Goal: Task Accomplishment & Management: Use online tool/utility

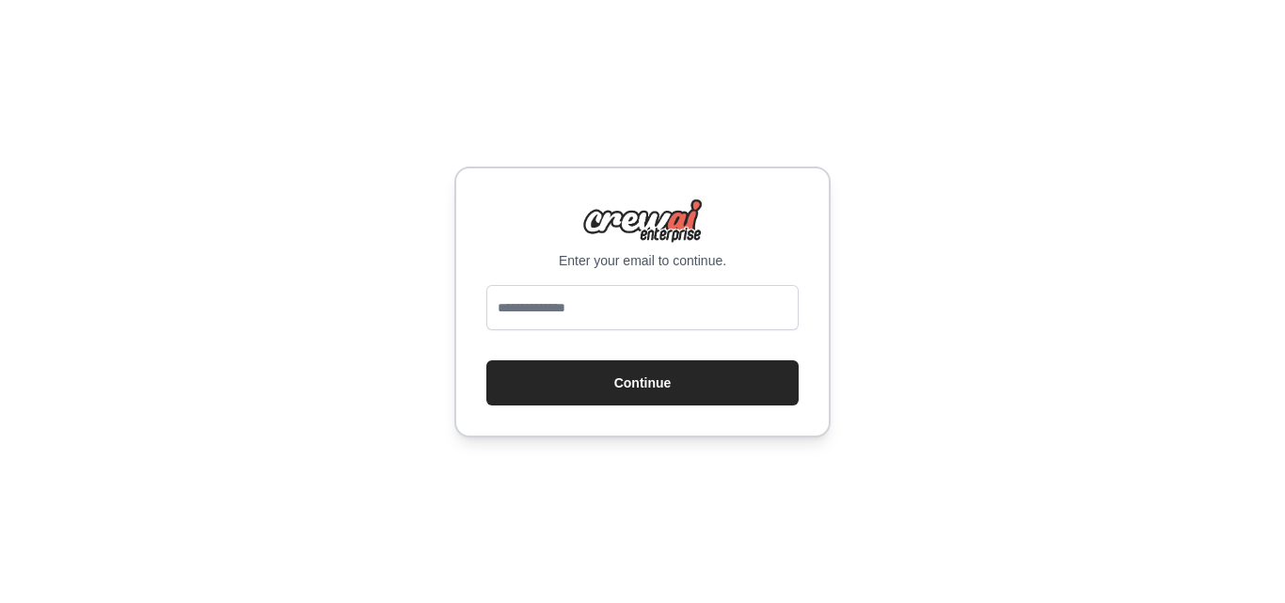
type input "**********"
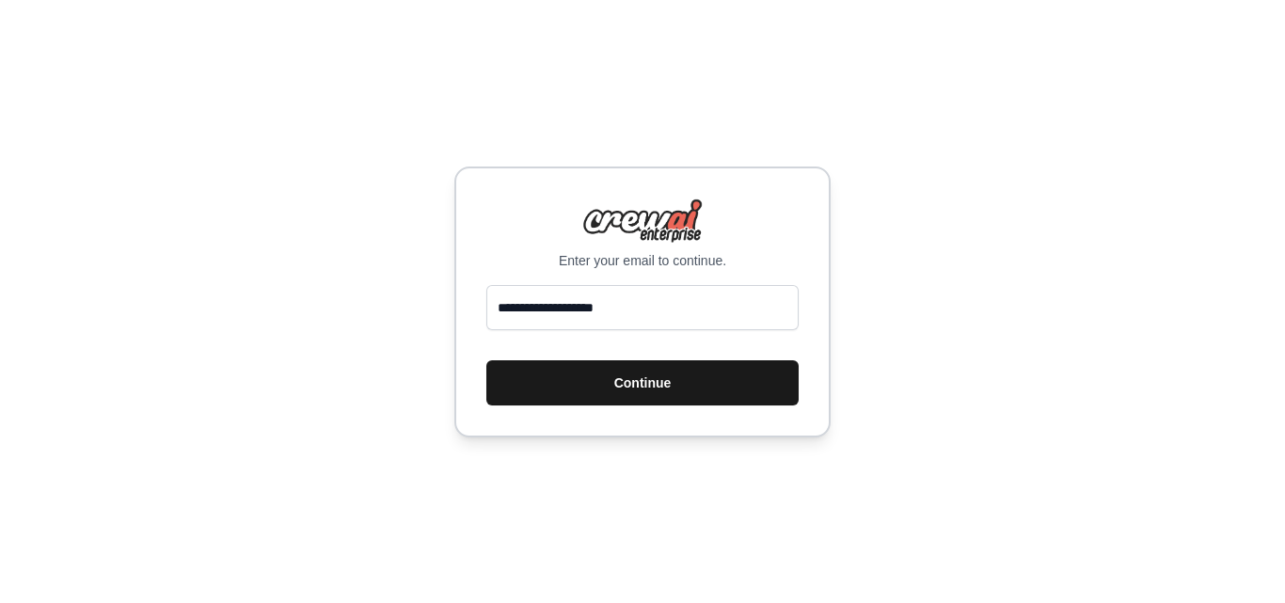
click at [574, 392] on button "Continue" at bounding box center [642, 382] width 312 height 45
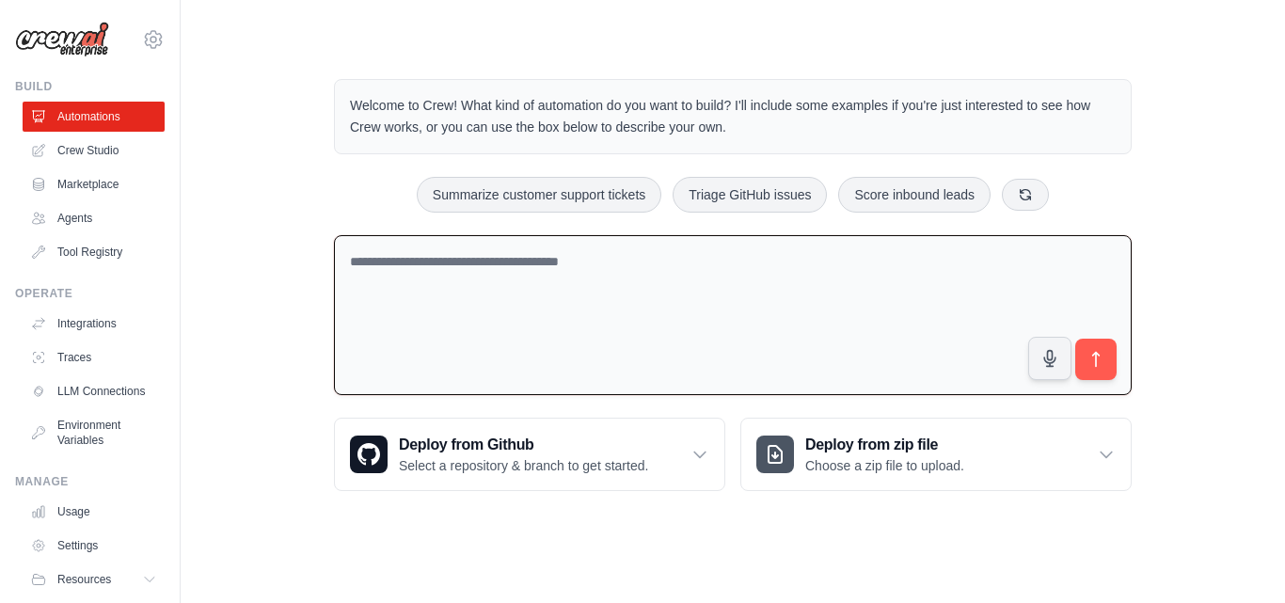
click at [486, 276] on textarea at bounding box center [732, 315] width 797 height 161
drag, startPoint x: 0, startPoint y: 0, endPoint x: 486, endPoint y: 276, distance: 558.8
click at [486, 276] on textarea at bounding box center [732, 315] width 797 height 161
click at [484, 272] on textarea at bounding box center [732, 315] width 797 height 161
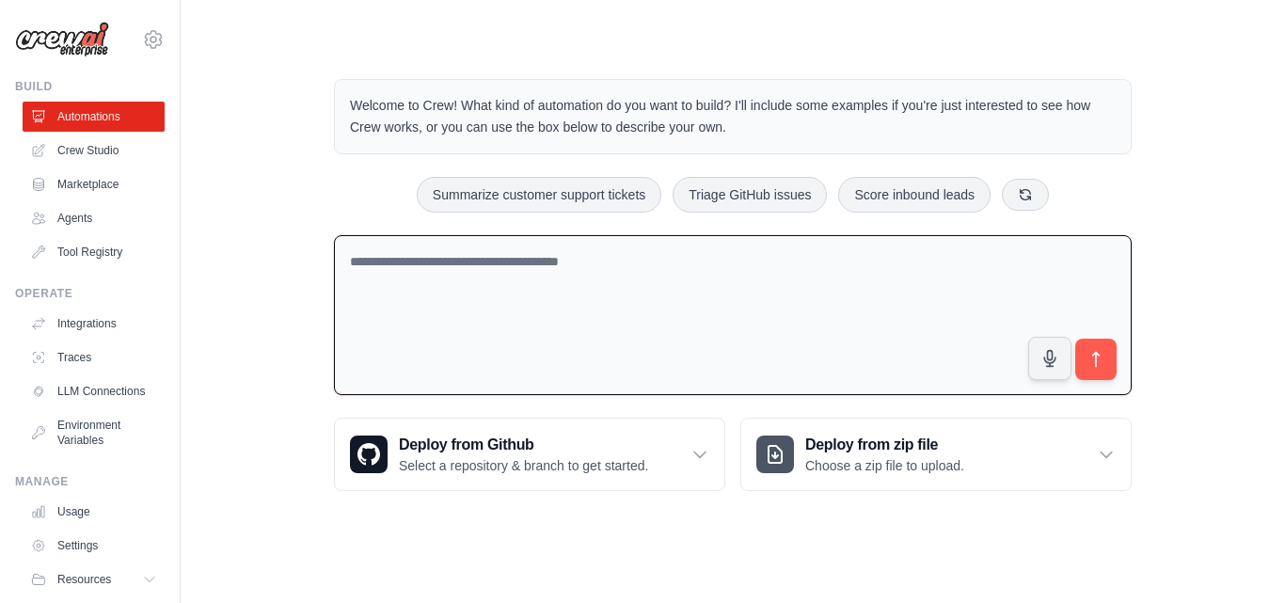
click at [484, 272] on textarea at bounding box center [732, 315] width 797 height 161
click at [629, 268] on textarea at bounding box center [732, 315] width 797 height 161
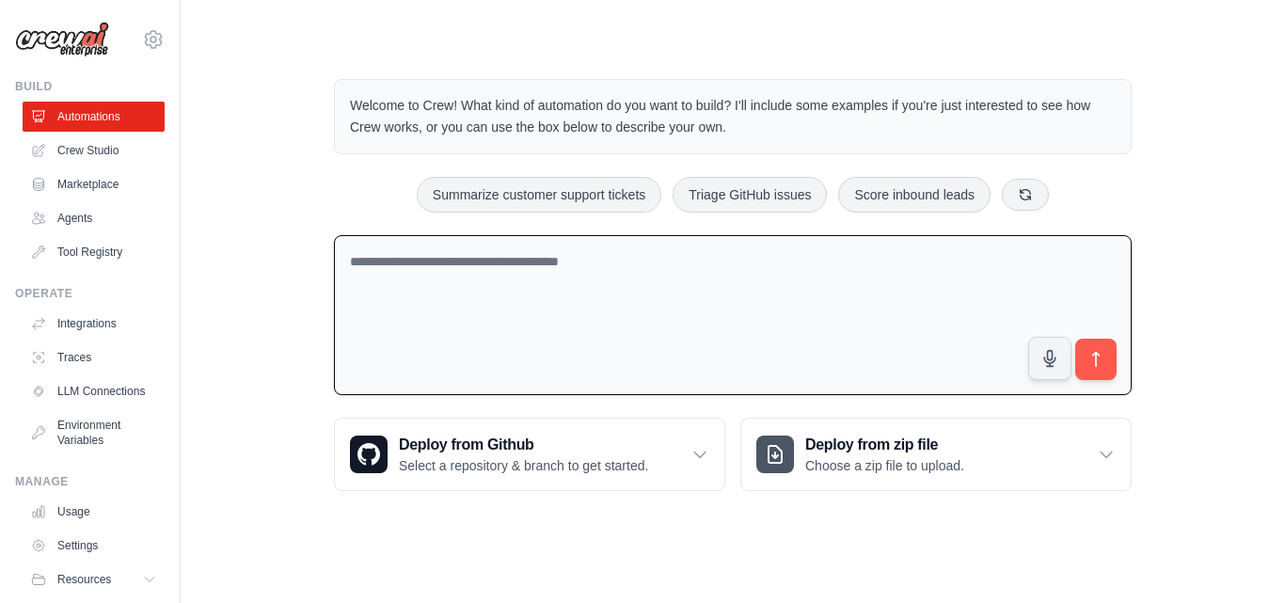
click at [629, 268] on textarea at bounding box center [732, 315] width 797 height 161
click at [449, 260] on textarea at bounding box center [732, 315] width 797 height 161
paste textarea "**********"
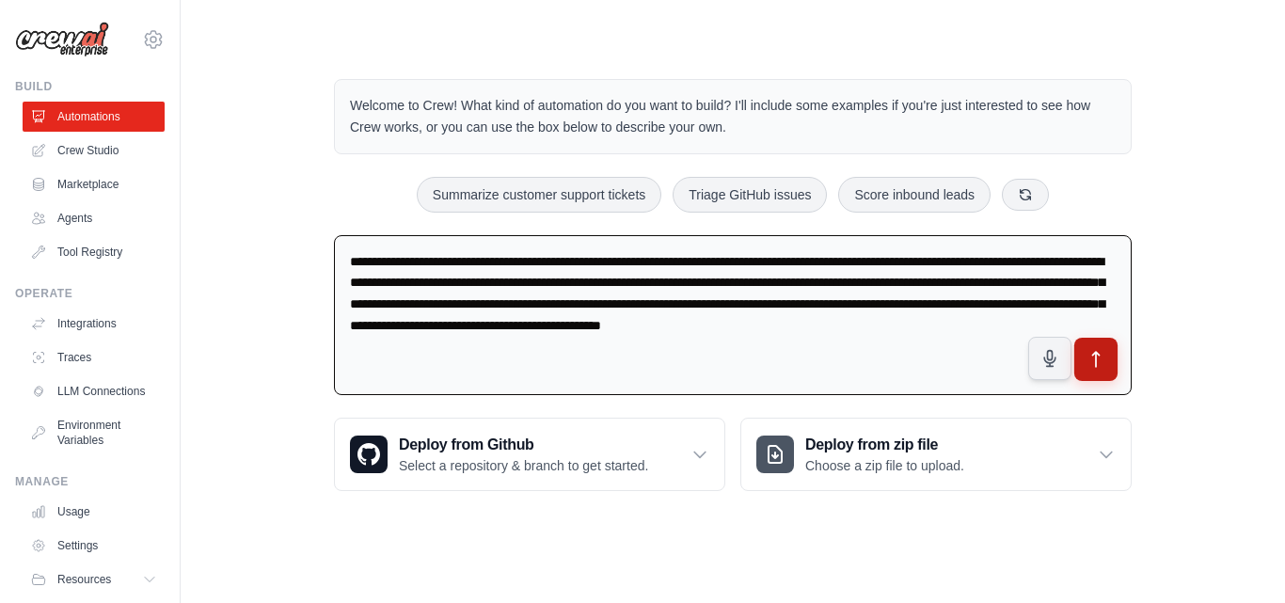
type textarea "**********"
click at [1089, 356] on icon "submit" at bounding box center [1096, 360] width 20 height 20
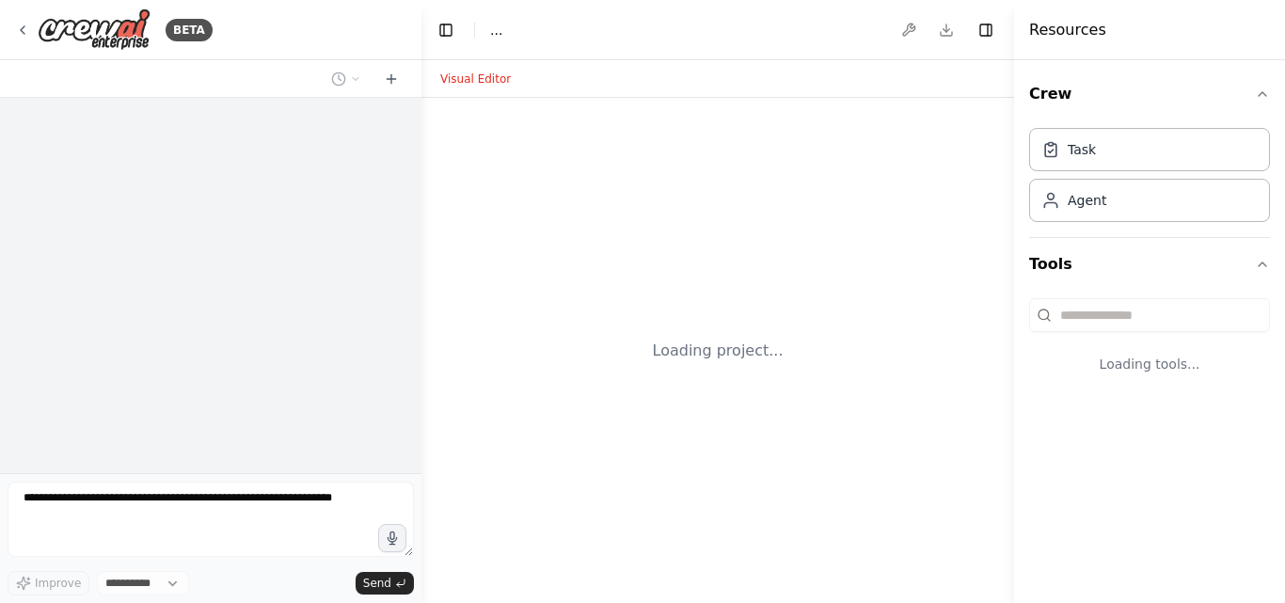
select select "****"
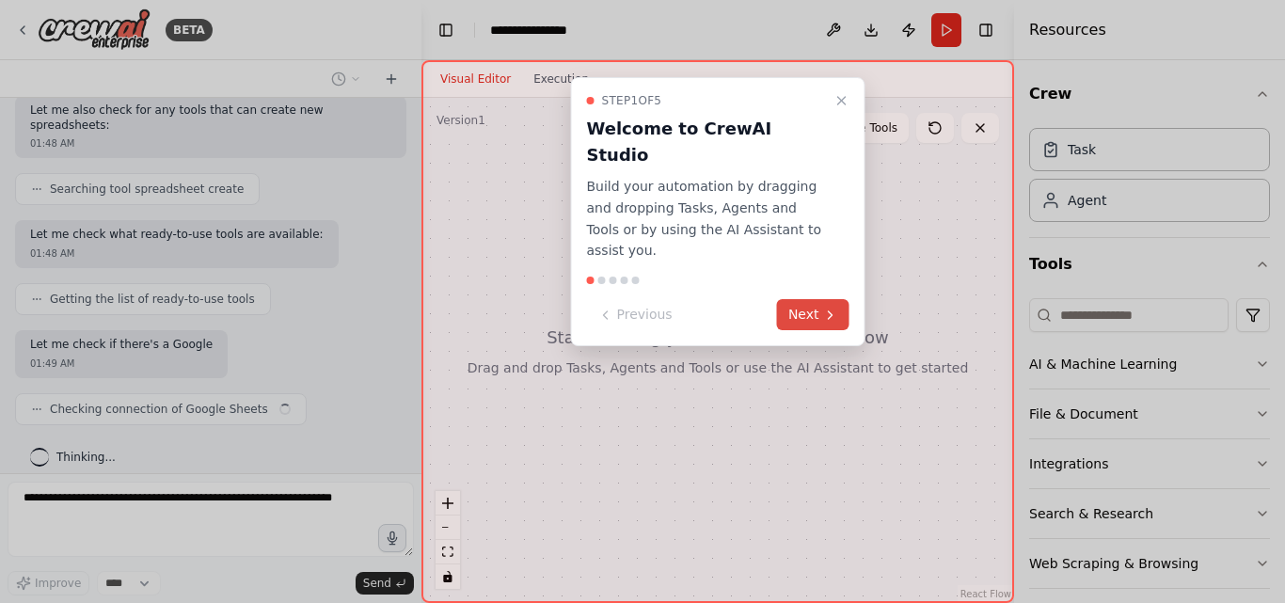
scroll to position [370, 0]
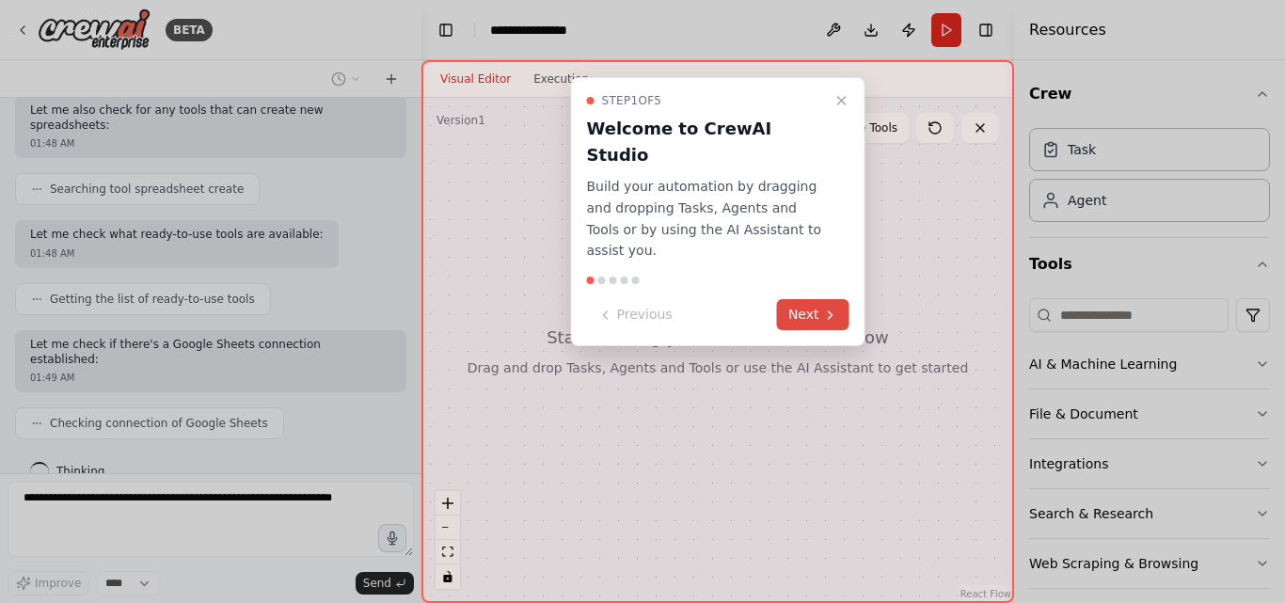
click at [804, 299] on button "Next" at bounding box center [813, 314] width 72 height 31
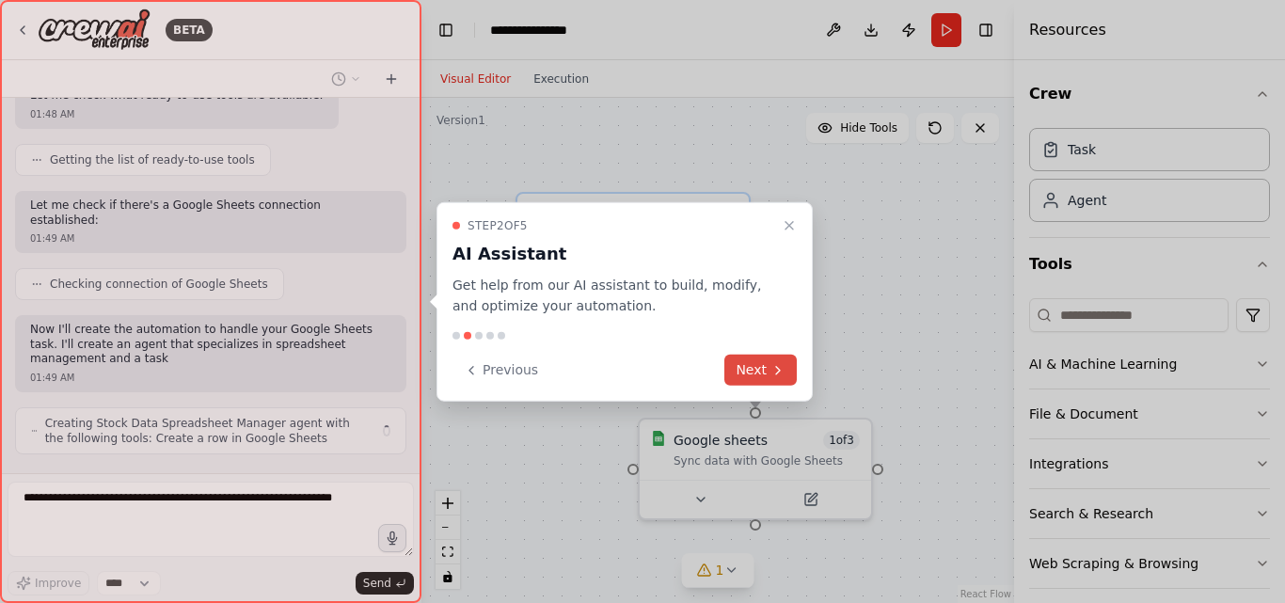
scroll to position [524, 0]
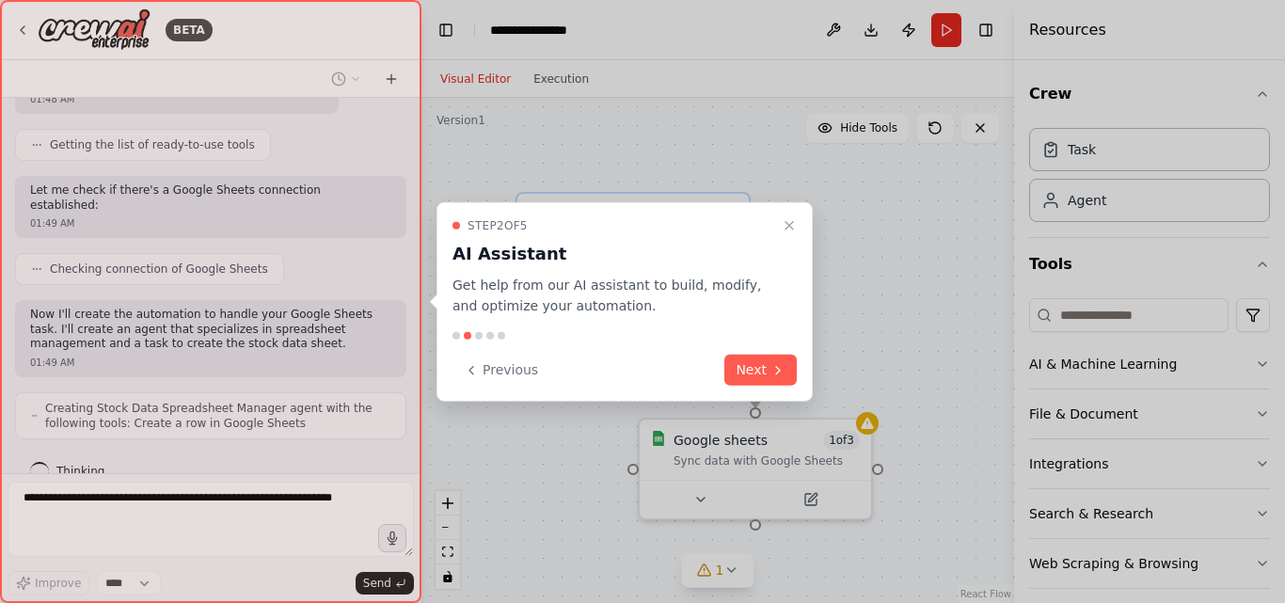
click at [771, 356] on button "Next" at bounding box center [760, 370] width 72 height 31
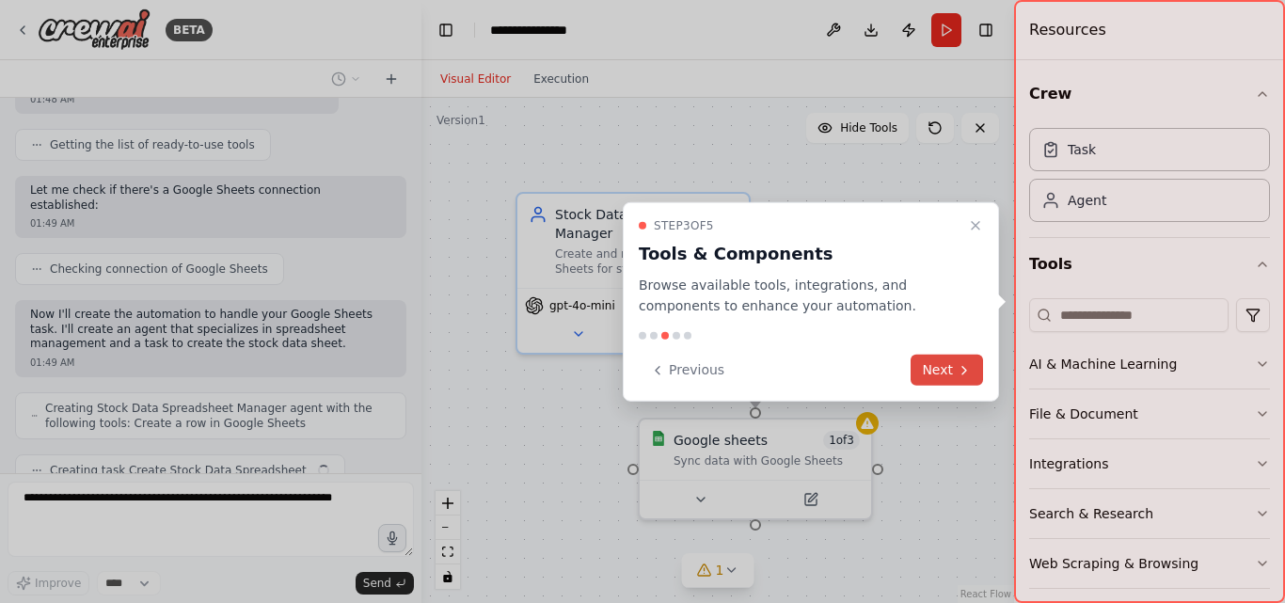
scroll to position [571, 0]
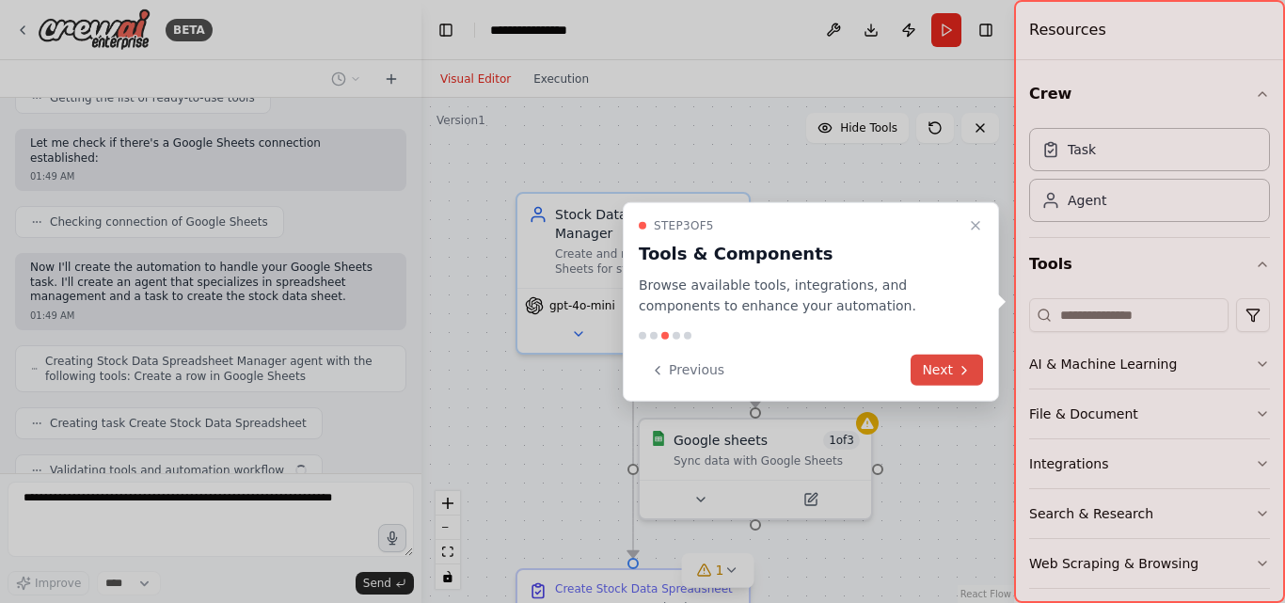
click at [948, 364] on button "Next" at bounding box center [946, 370] width 72 height 31
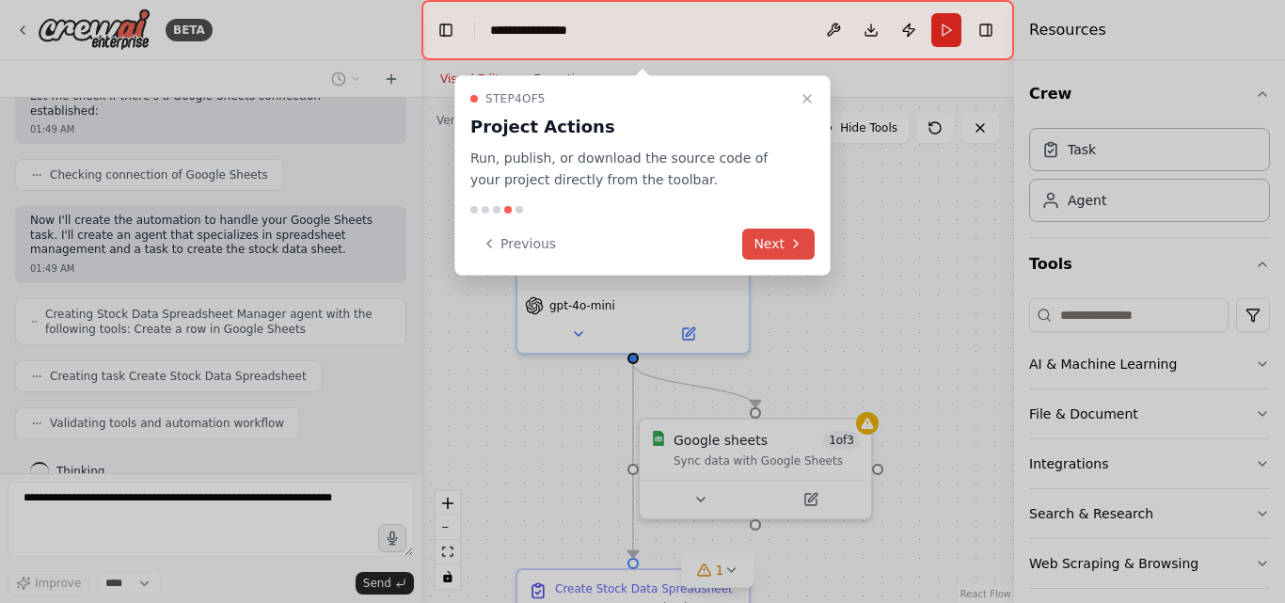
scroll to position [665, 0]
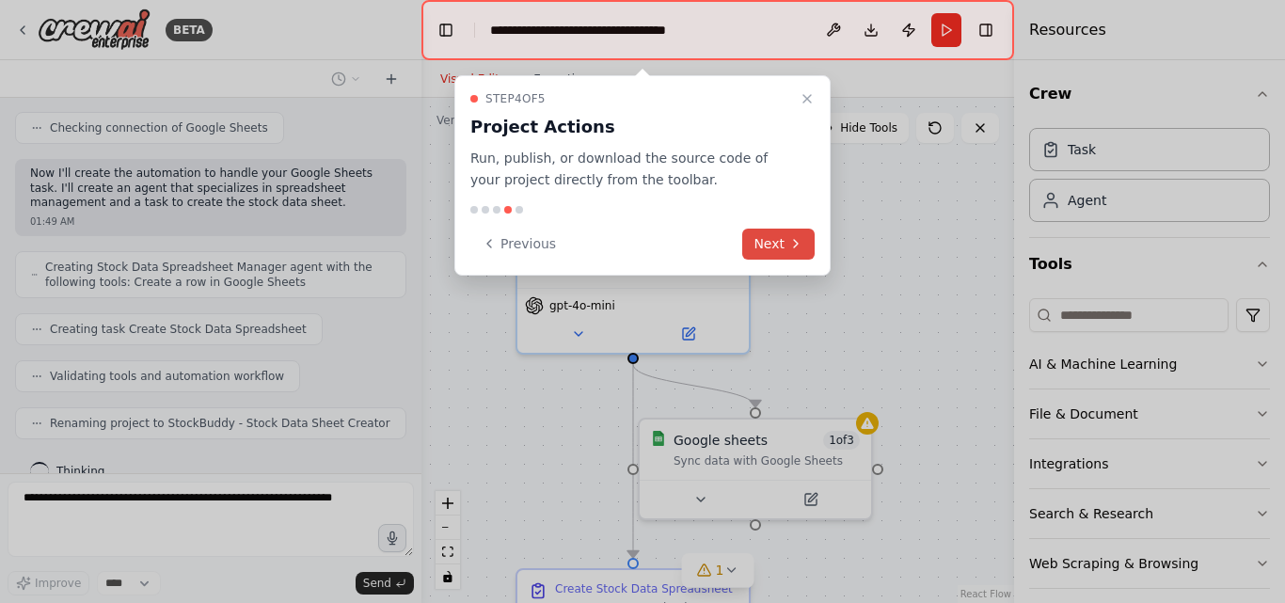
click at [768, 256] on button "Next" at bounding box center [778, 244] width 72 height 31
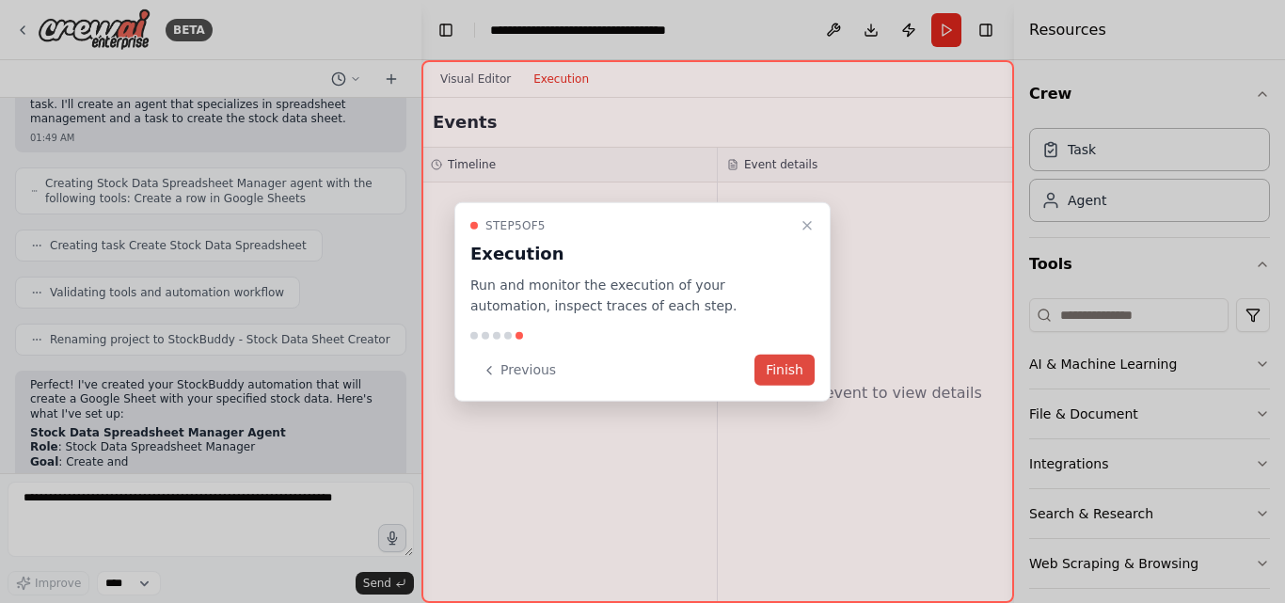
click at [782, 364] on button "Finish" at bounding box center [784, 370] width 60 height 31
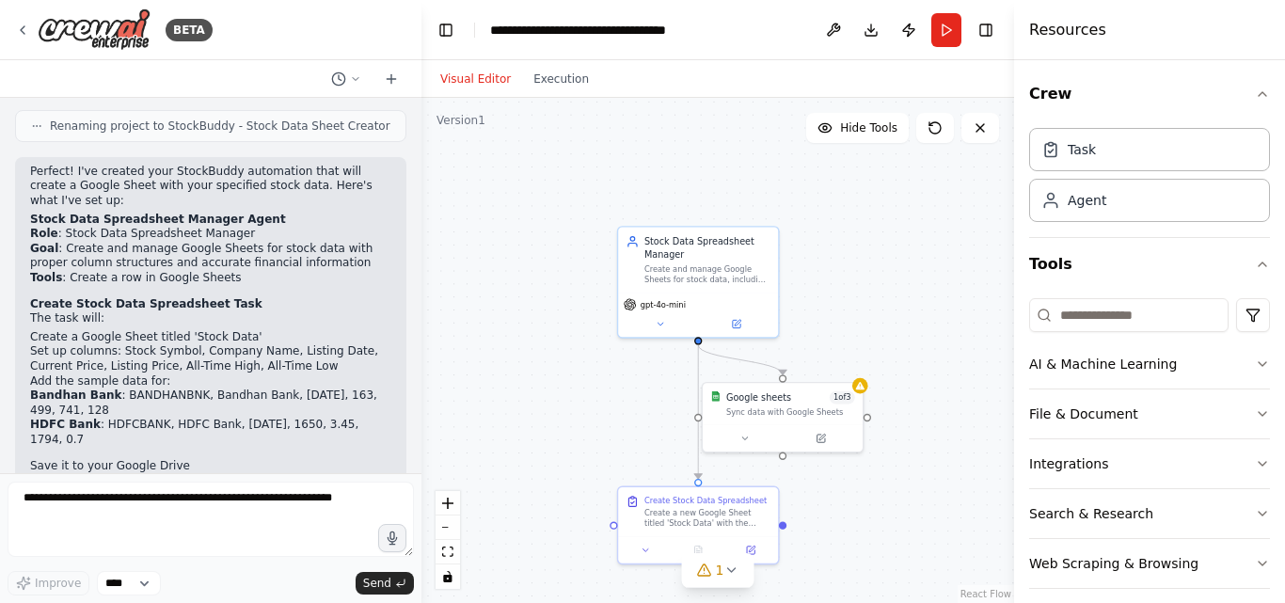
scroll to position [1079, 0]
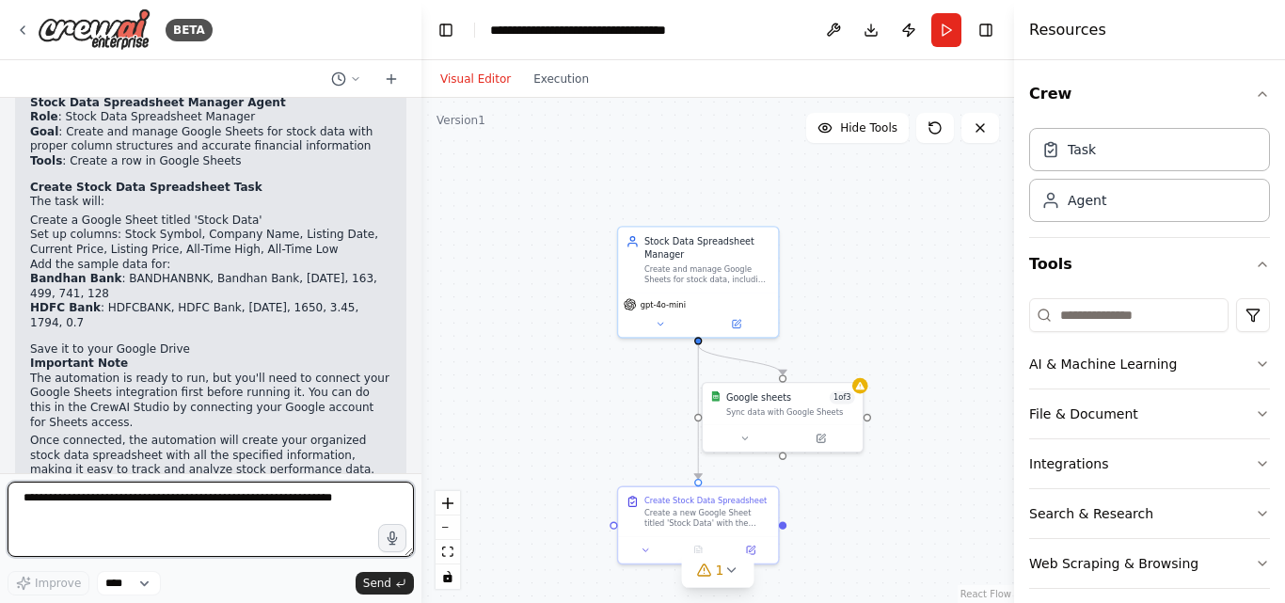
click at [318, 499] on textarea at bounding box center [211, 518] width 406 height 75
click at [185, 496] on textarea at bounding box center [211, 518] width 406 height 75
click at [339, 499] on textarea at bounding box center [211, 518] width 406 height 75
click at [339, 498] on textarea at bounding box center [211, 518] width 406 height 75
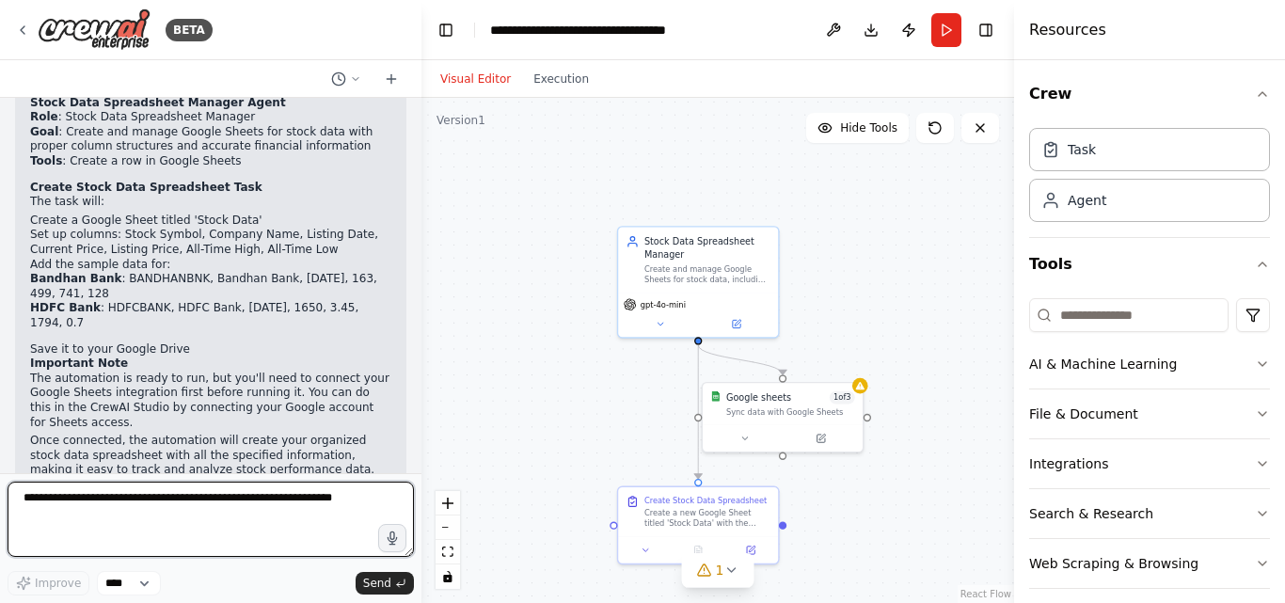
click at [339, 498] on textarea at bounding box center [211, 518] width 406 height 75
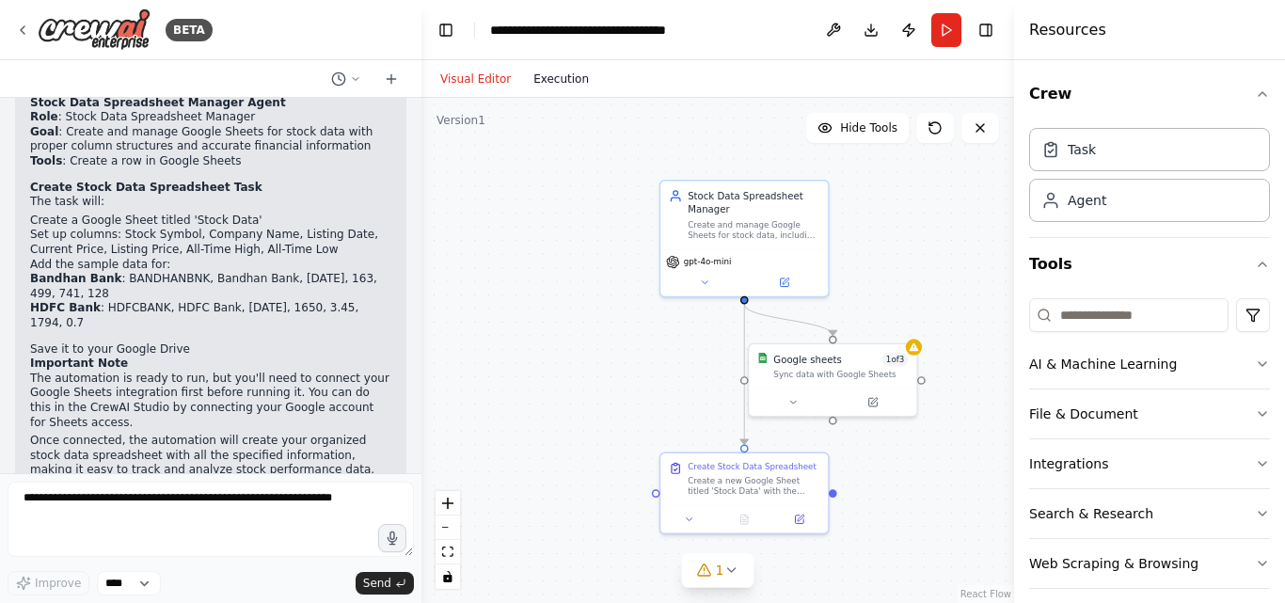
click at [549, 87] on button "Execution" at bounding box center [561, 79] width 78 height 23
click at [492, 81] on button "Visual Editor" at bounding box center [475, 79] width 93 height 23
drag, startPoint x: 873, startPoint y: 401, endPoint x: 870, endPoint y: 443, distance: 42.4
click at [867, 441] on div ".deletable-edge-delete-btn { width: 20px; height: 20px; border: 0px solid #ffff…" at bounding box center [717, 350] width 592 height 505
click at [797, 528] on div at bounding box center [743, 516] width 167 height 28
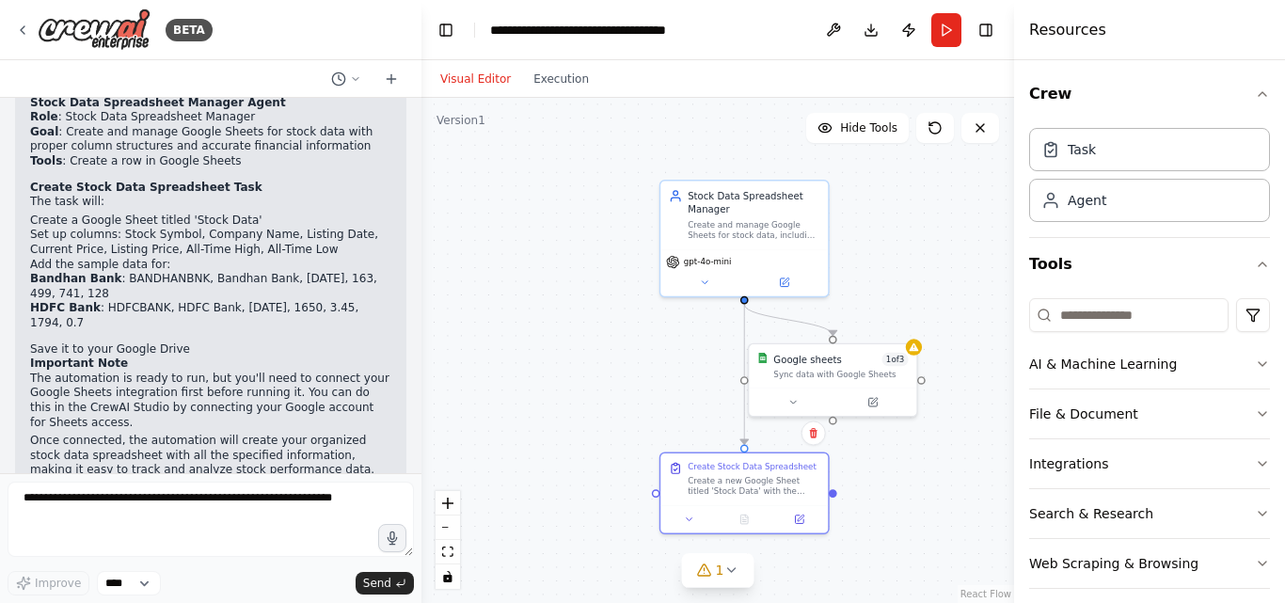
click at [947, 518] on div ".deletable-edge-delete-btn { width: 20px; height: 20px; border: 0px solid #ffff…" at bounding box center [717, 350] width 592 height 505
click at [878, 403] on button at bounding box center [872, 399] width 77 height 16
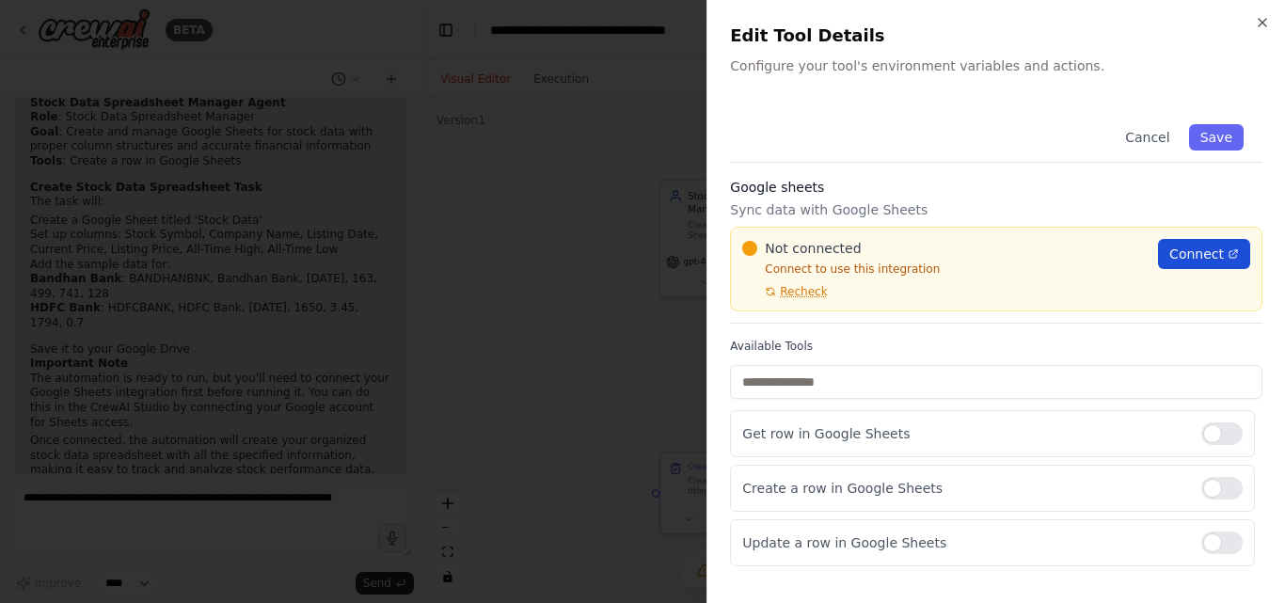
click at [1191, 258] on span "Connect" at bounding box center [1196, 253] width 55 height 19
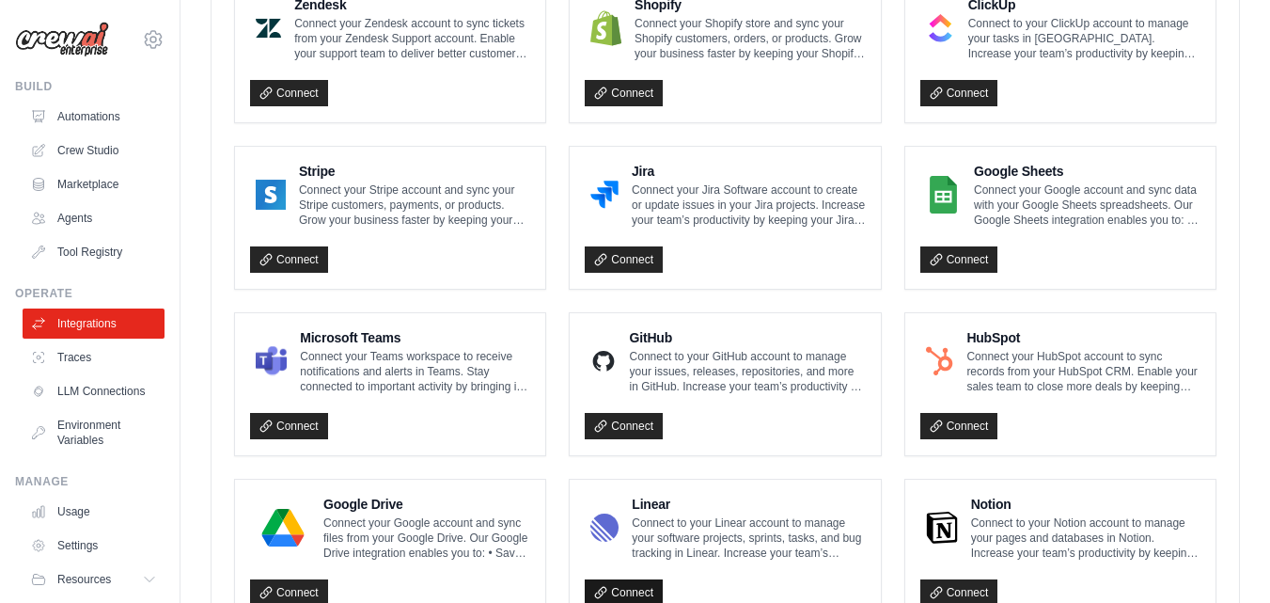
scroll to position [792, 0]
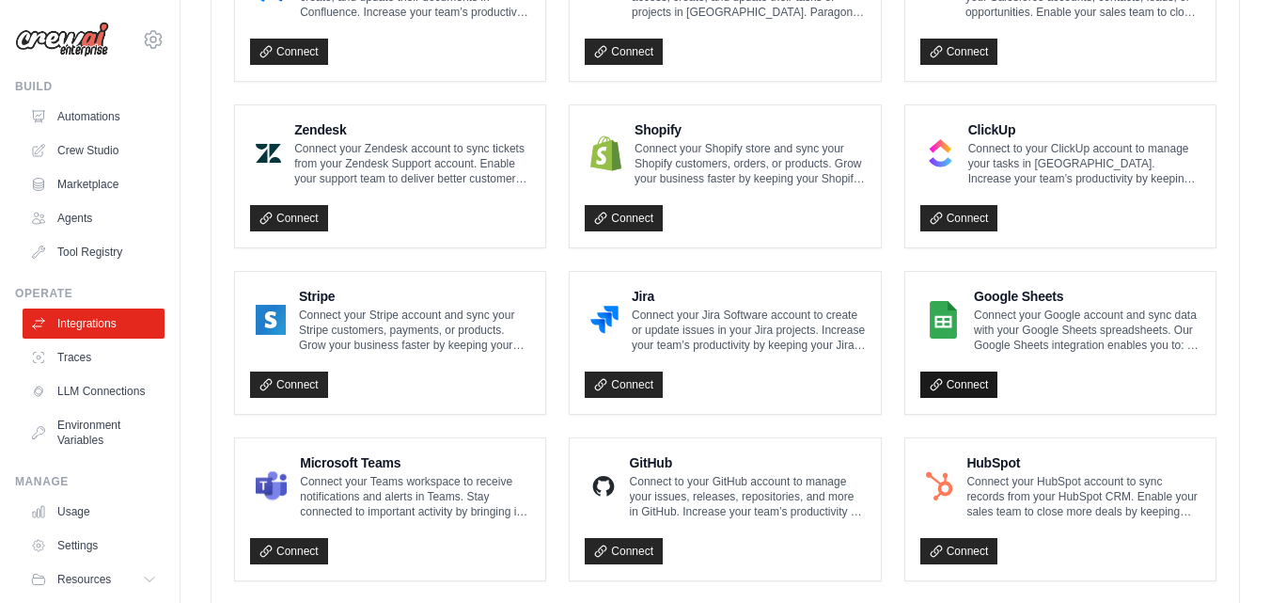
click at [969, 385] on link "Connect" at bounding box center [960, 384] width 78 height 26
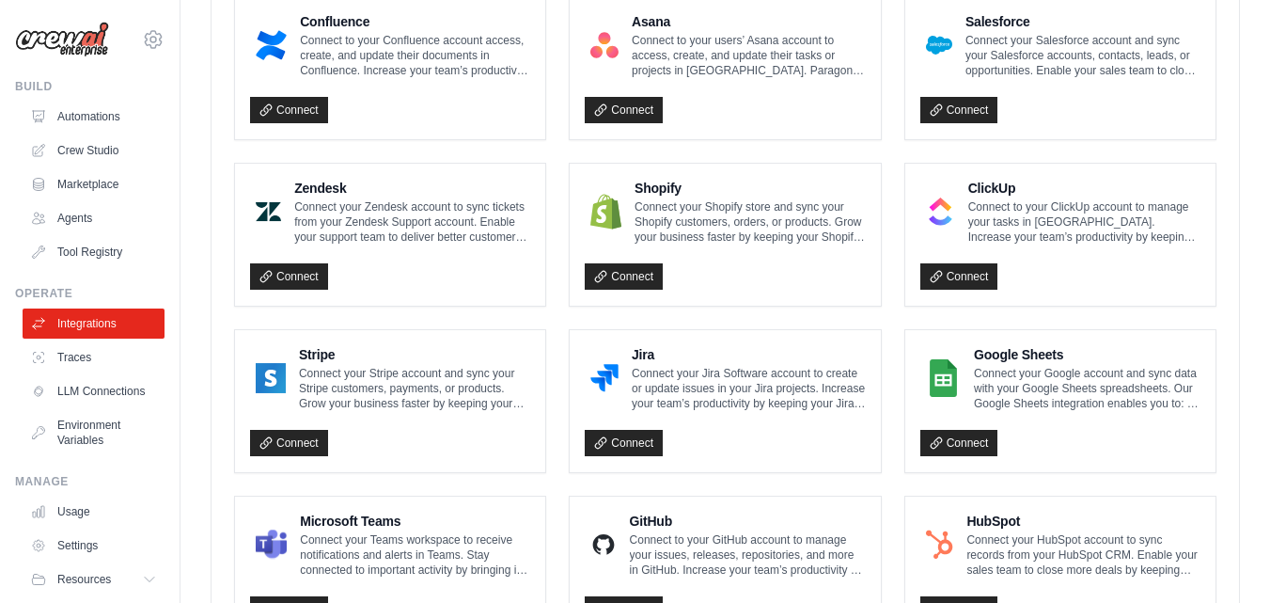
scroll to position [917, 0]
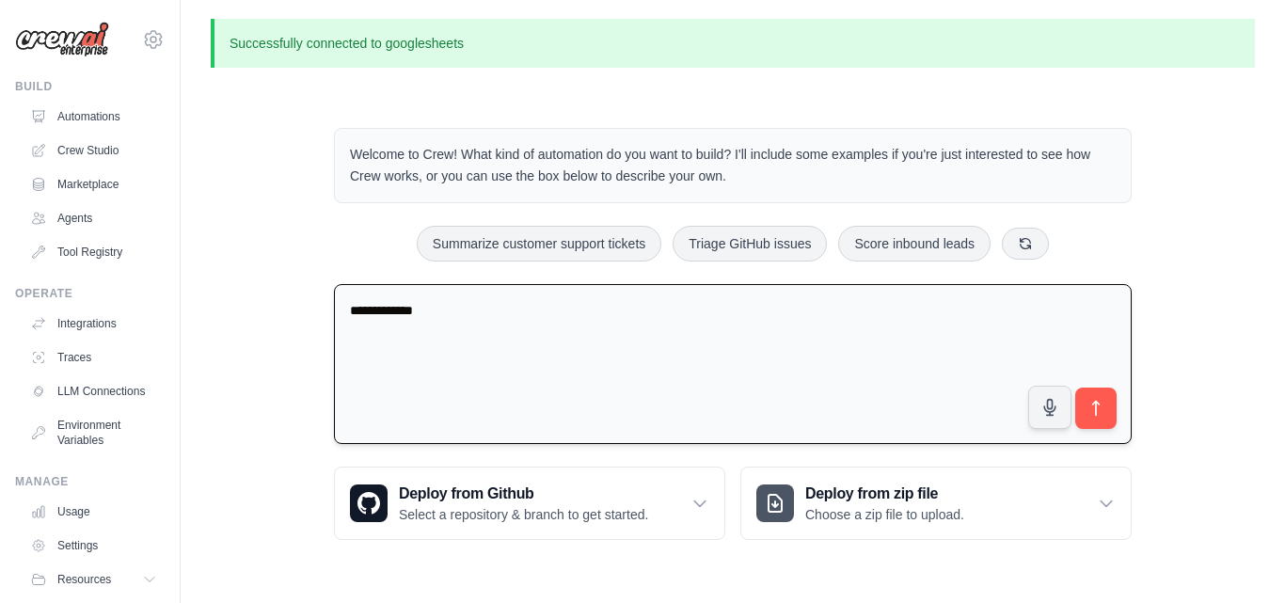
click at [438, 321] on textarea "**********" at bounding box center [732, 364] width 797 height 161
paste textarea "**********"
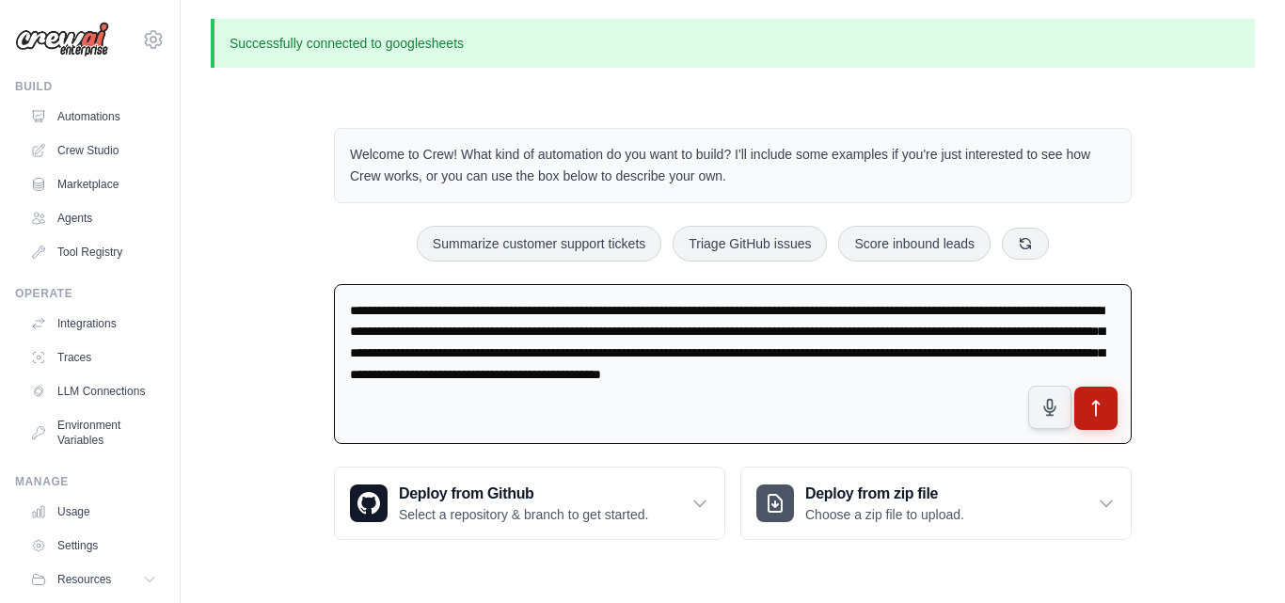
type textarea "**********"
click at [1091, 409] on icon "submit" at bounding box center [1096, 409] width 20 height 20
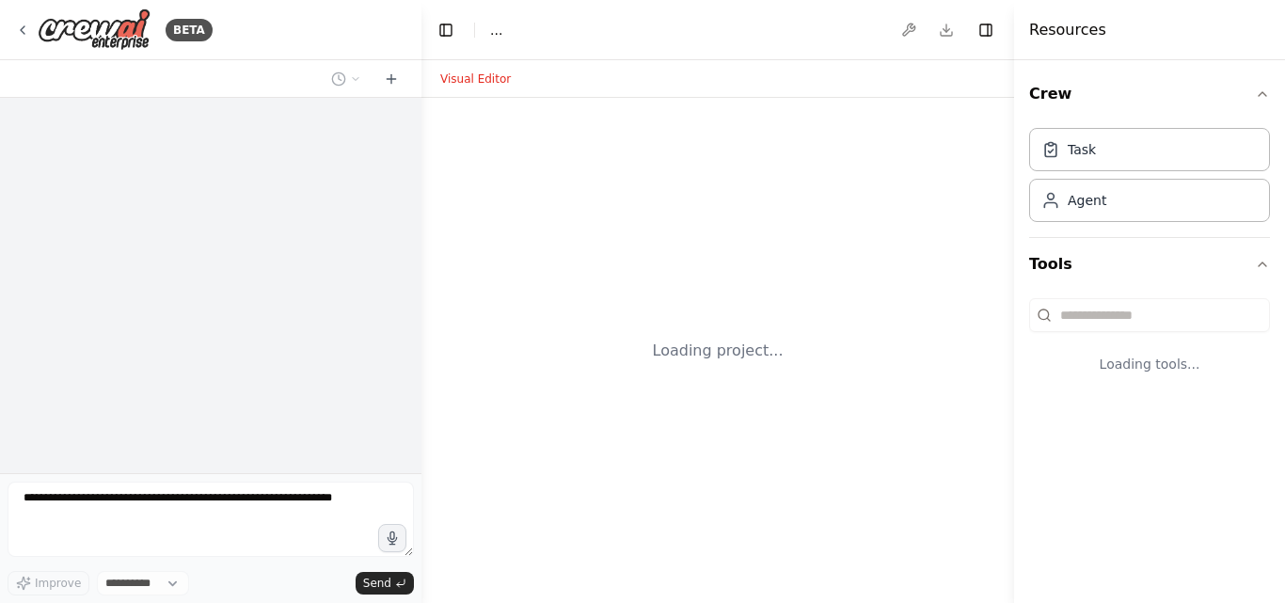
select select "****"
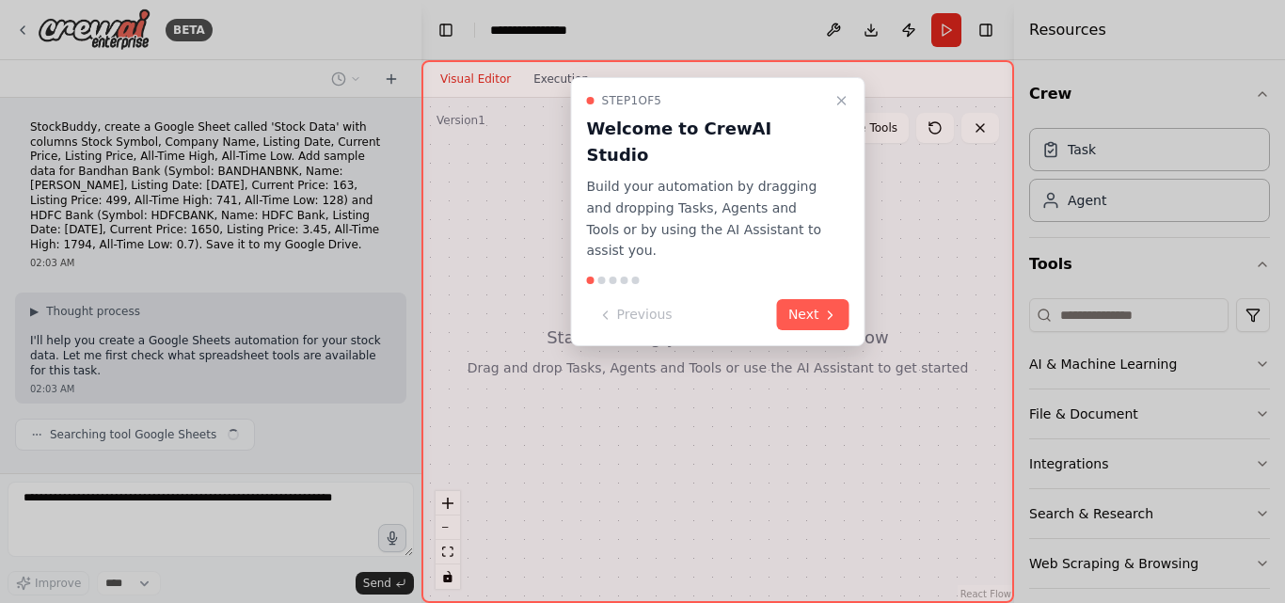
scroll to position [26, 0]
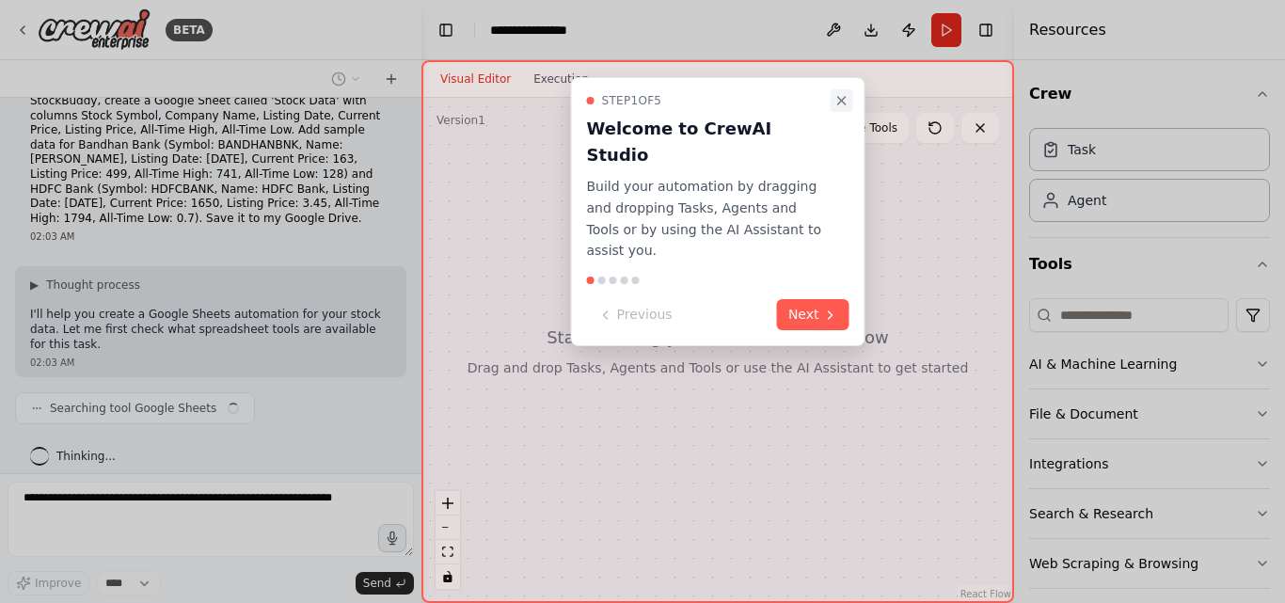
click at [836, 96] on icon "Close walkthrough" at bounding box center [841, 100] width 15 height 15
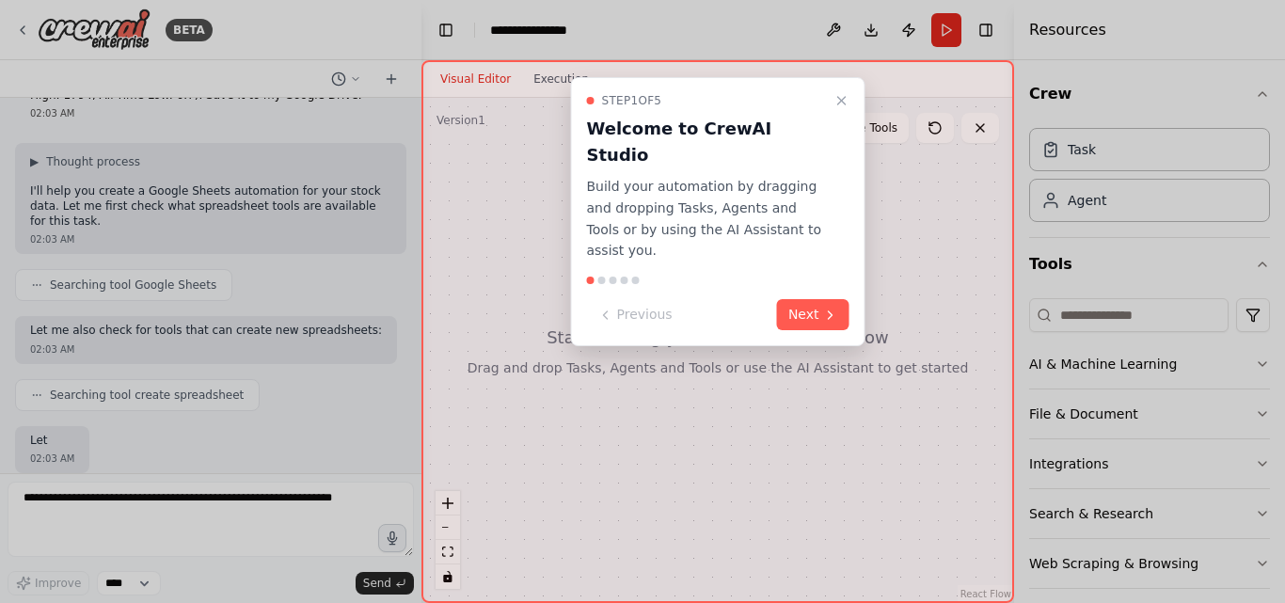
scroll to position [245, 0]
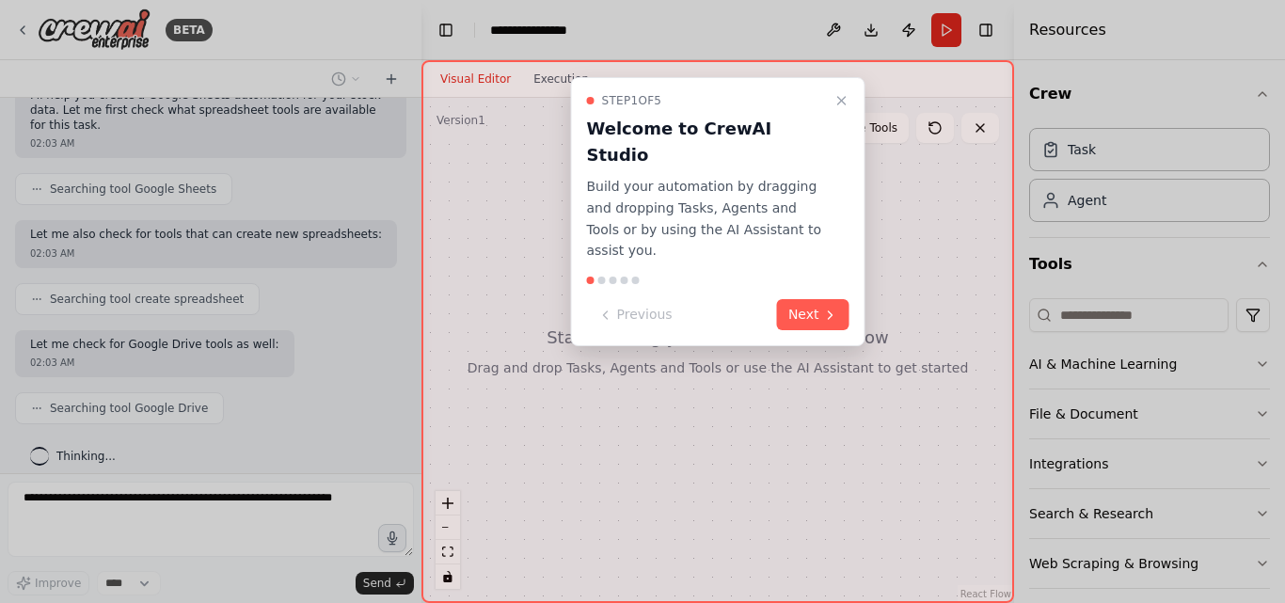
drag, startPoint x: 834, startPoint y: 101, endPoint x: 843, endPoint y: 106, distance: 10.2
click at [834, 101] on icon "Close walkthrough" at bounding box center [841, 100] width 15 height 15
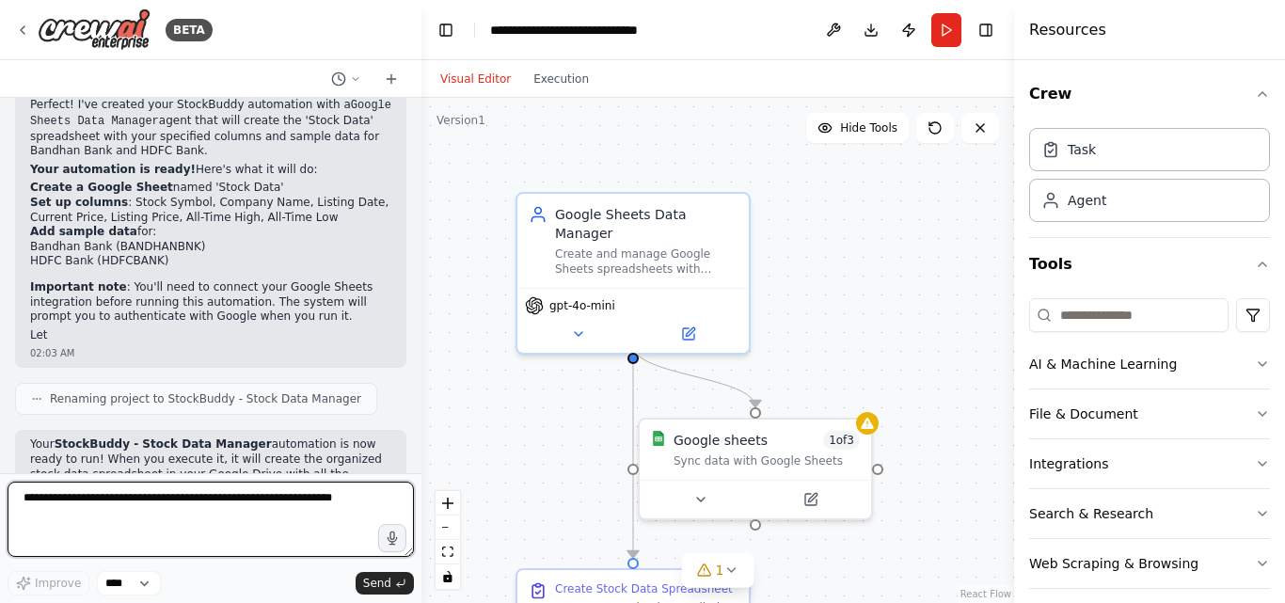
scroll to position [1031, 0]
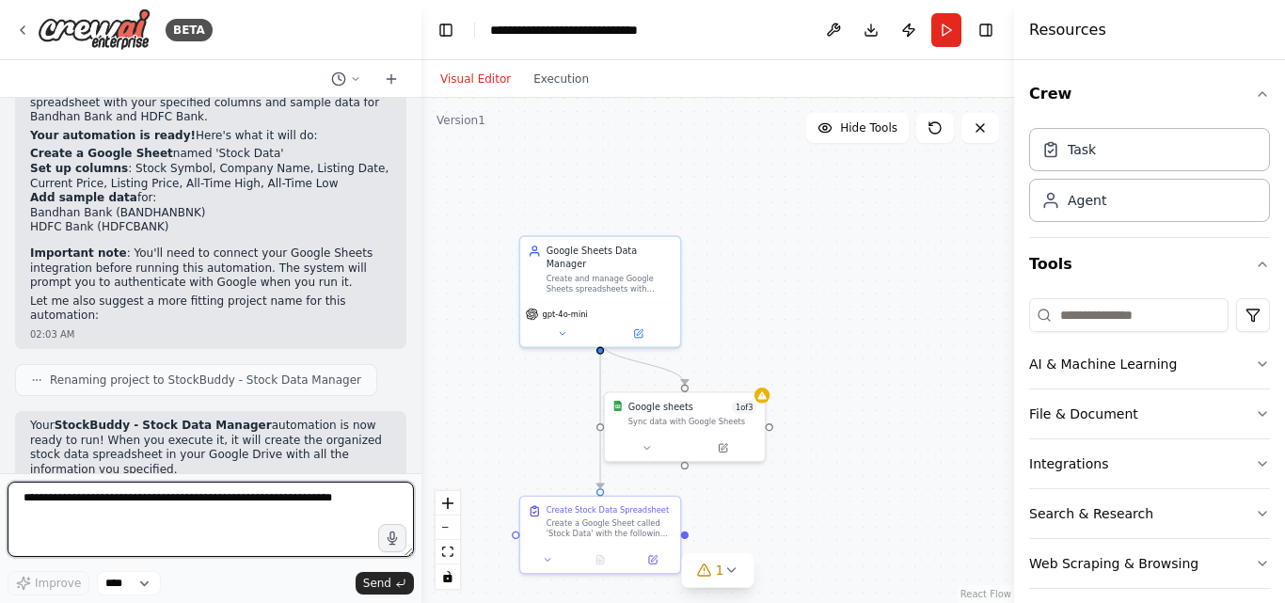
click at [360, 495] on textarea at bounding box center [211, 518] width 406 height 75
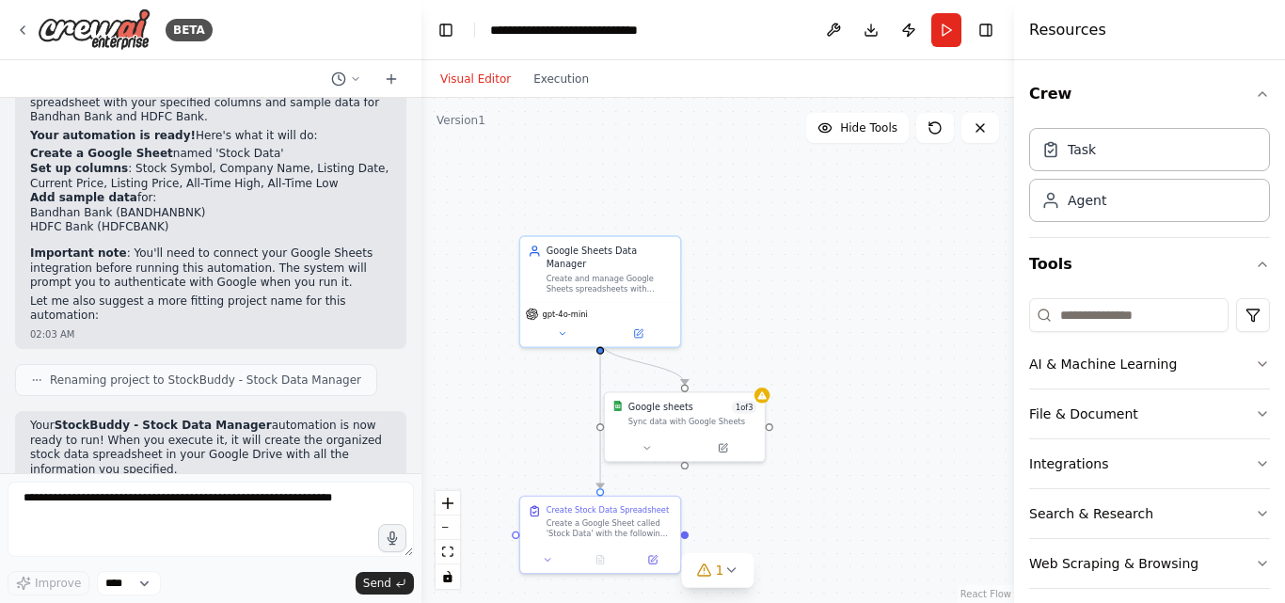
drag, startPoint x: 867, startPoint y: 34, endPoint x: 778, endPoint y: 151, distance: 147.6
click at [778, 151] on div ".deletable-edge-delete-btn { width: 20px; height: 20px; border: 0px solid #ffff…" at bounding box center [717, 350] width 592 height 505
click at [956, 39] on button "Run" at bounding box center [946, 30] width 30 height 34
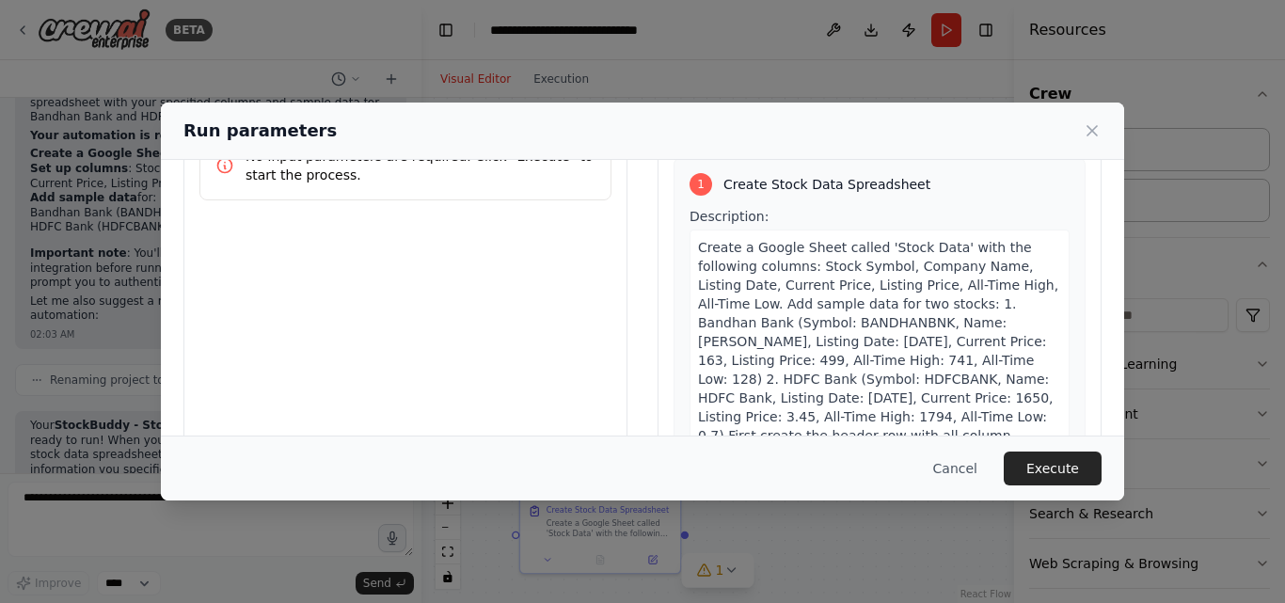
scroll to position [215, 0]
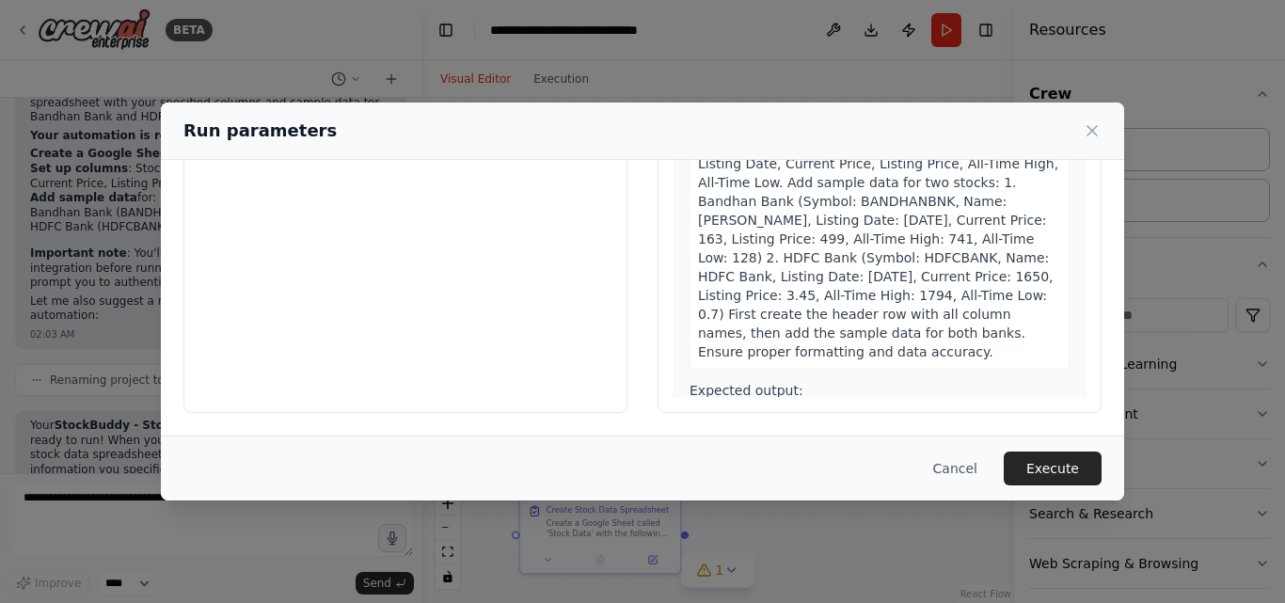
click at [1068, 474] on button "Execute" at bounding box center [1052, 468] width 98 height 34
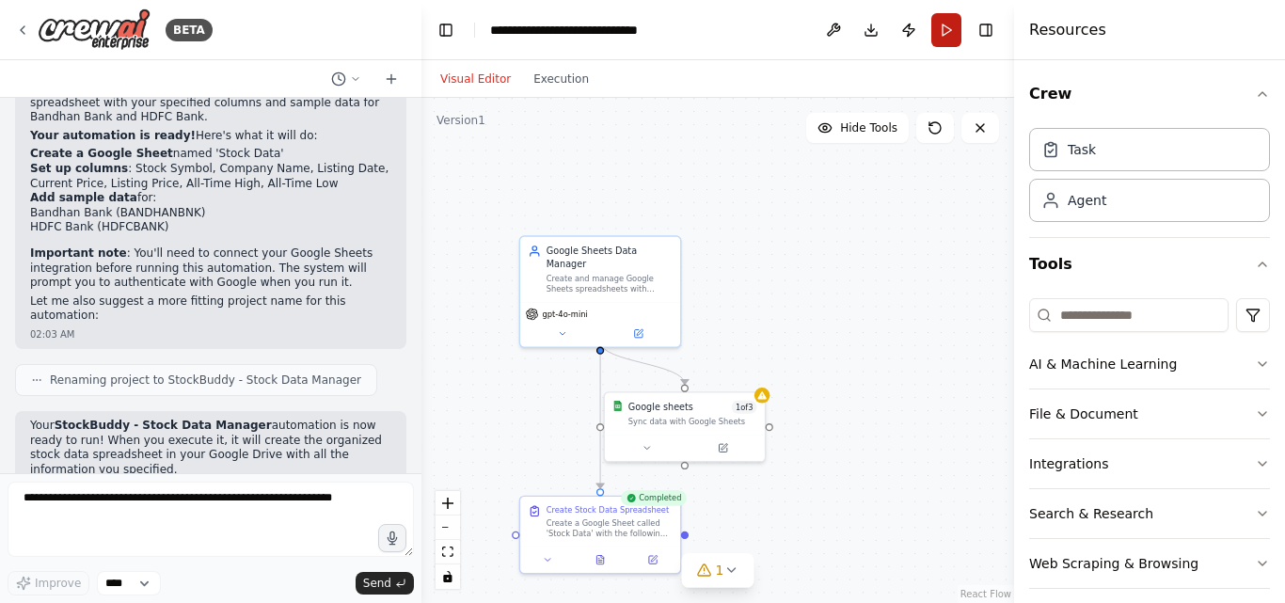
click at [938, 20] on button "Run" at bounding box center [946, 30] width 30 height 34
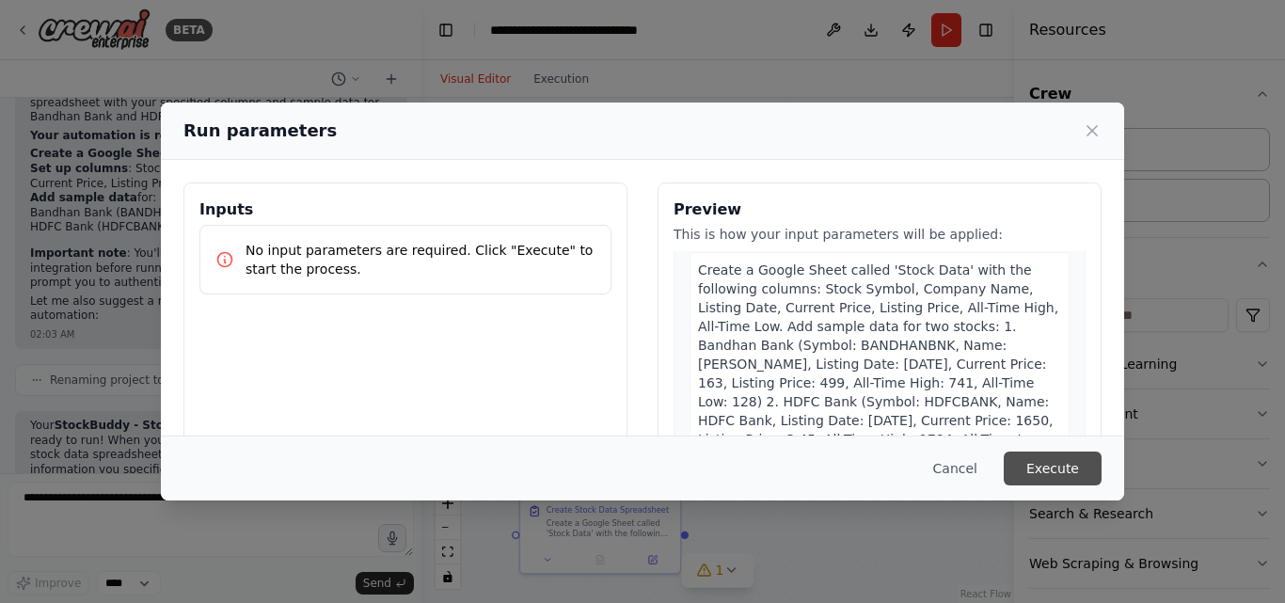
scroll to position [96, 0]
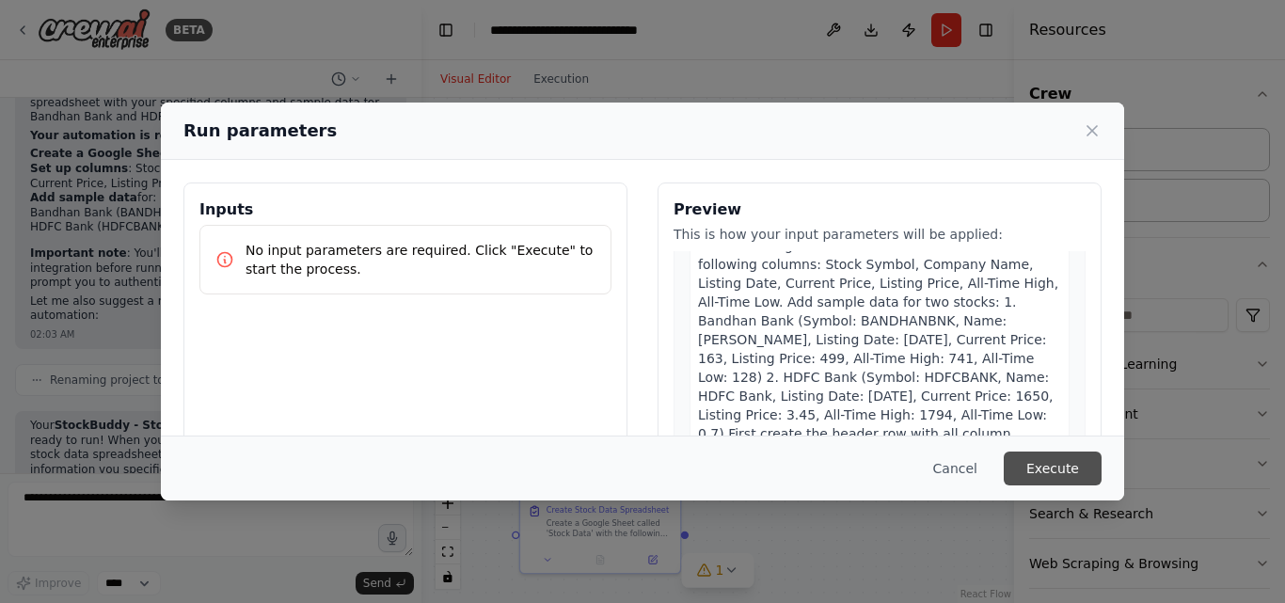
click at [1053, 458] on button "Execute" at bounding box center [1052, 468] width 98 height 34
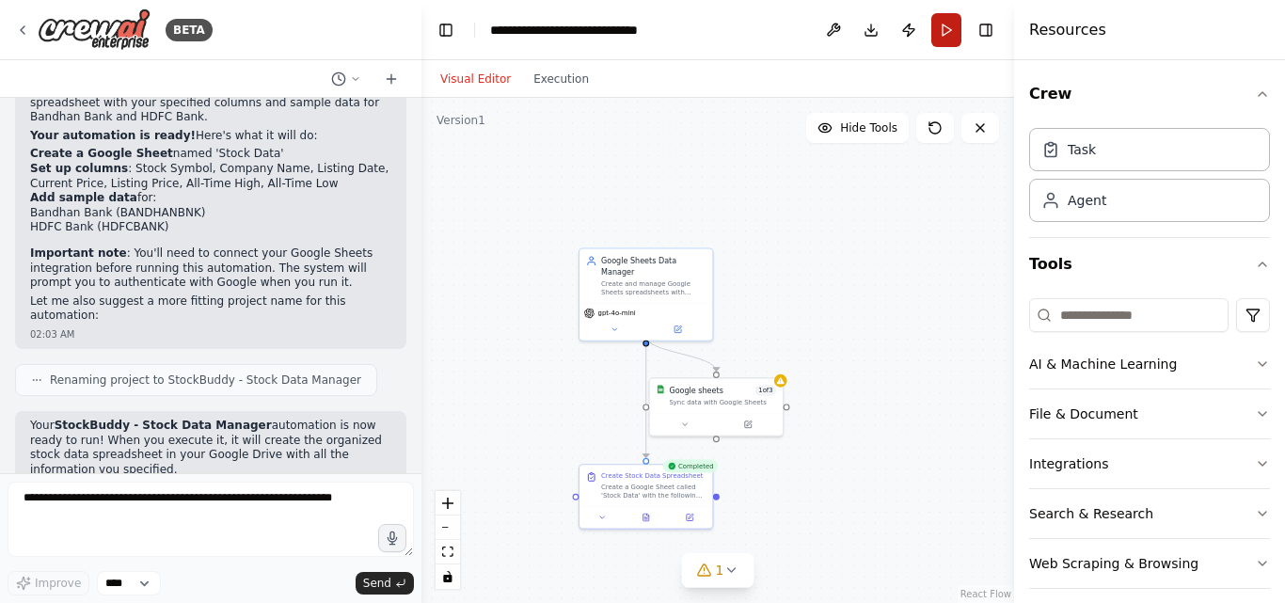
click at [941, 34] on button "Run" at bounding box center [946, 30] width 30 height 34
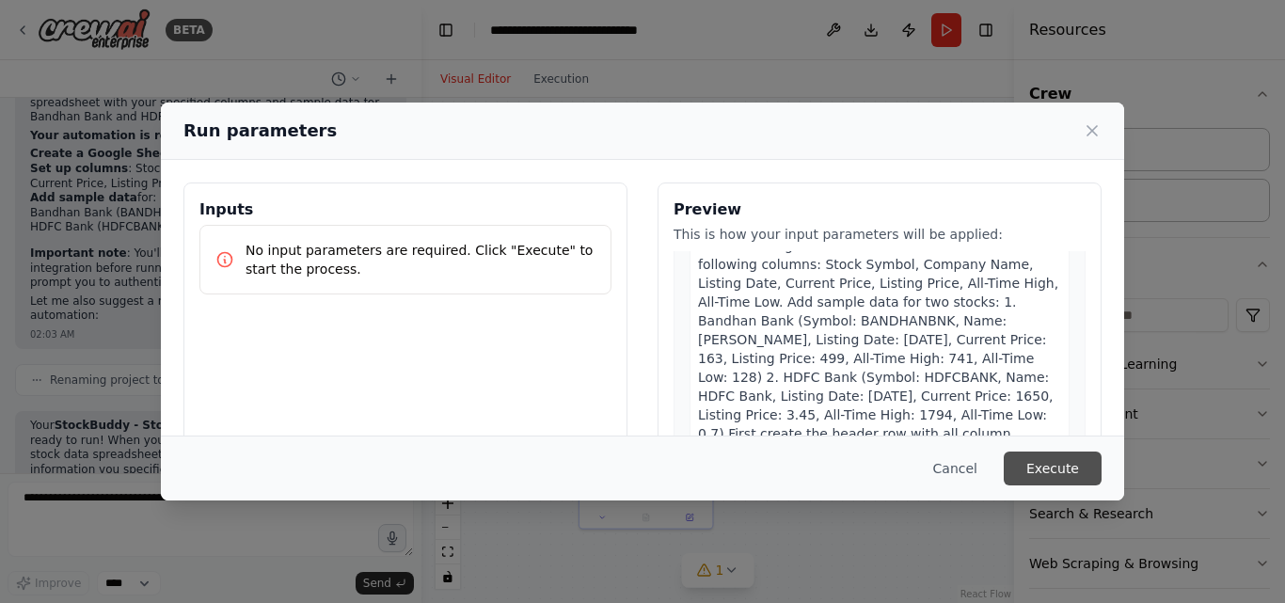
click at [1040, 476] on button "Execute" at bounding box center [1052, 468] width 98 height 34
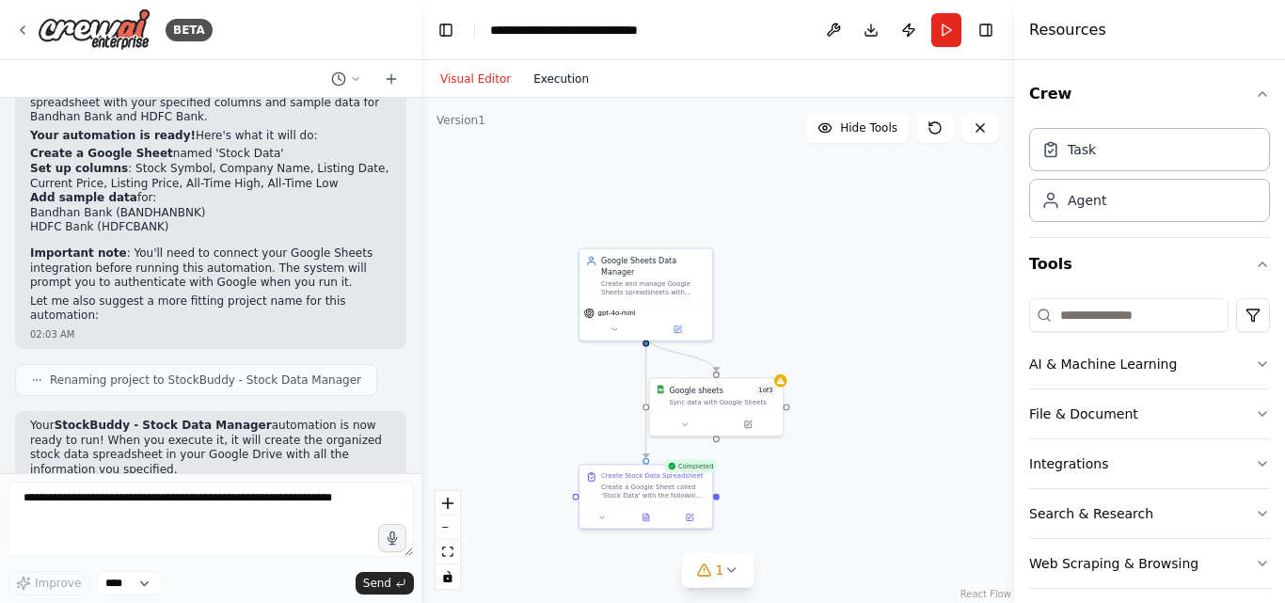
click at [550, 87] on button "Execution" at bounding box center [561, 79] width 78 height 23
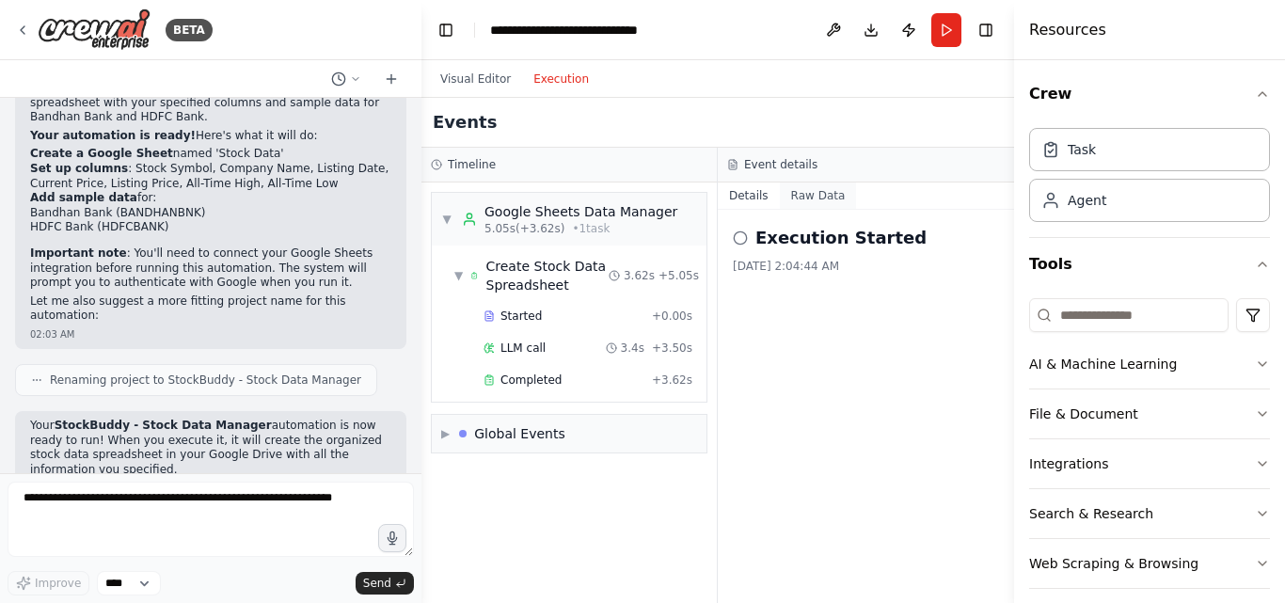
click at [814, 200] on button "Raw Data" at bounding box center [818, 195] width 77 height 26
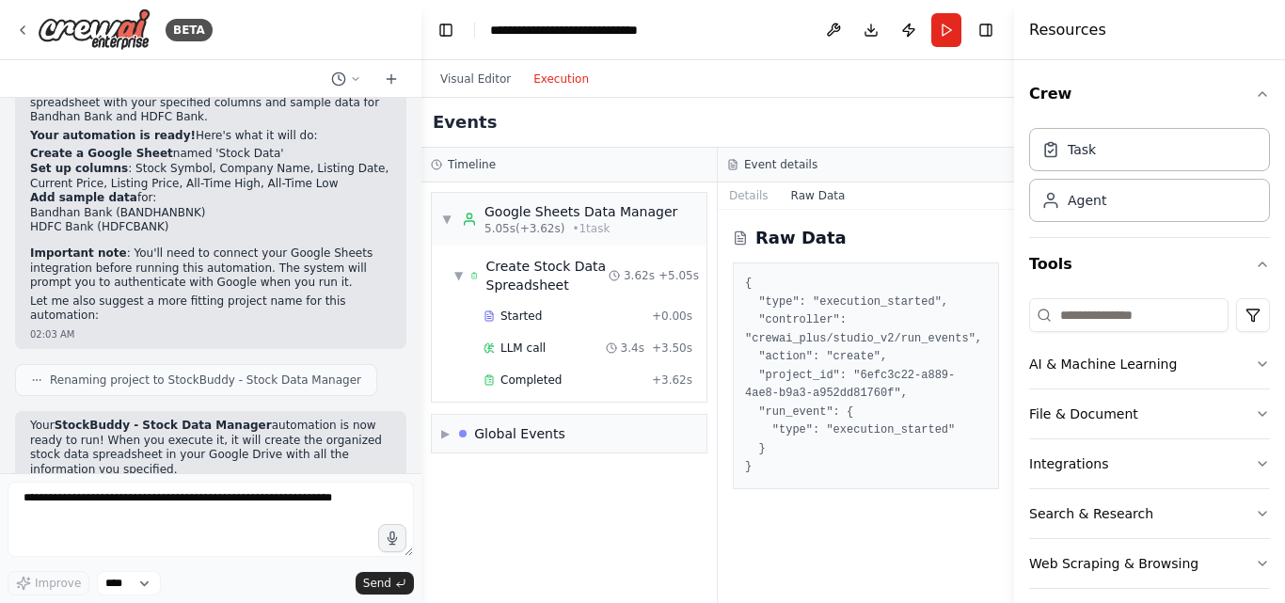
click at [734, 209] on div "Details Raw Data" at bounding box center [865, 195] width 296 height 27
click at [745, 199] on button "Details" at bounding box center [748, 195] width 62 height 26
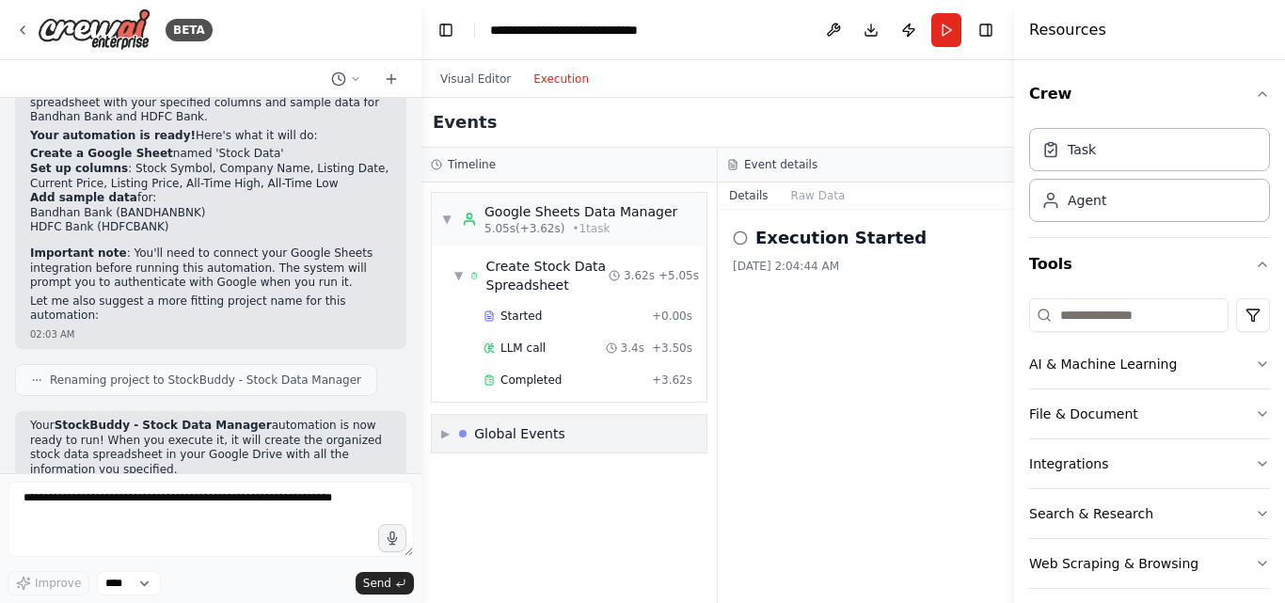
click at [447, 439] on span "▶" at bounding box center [445, 433] width 8 height 15
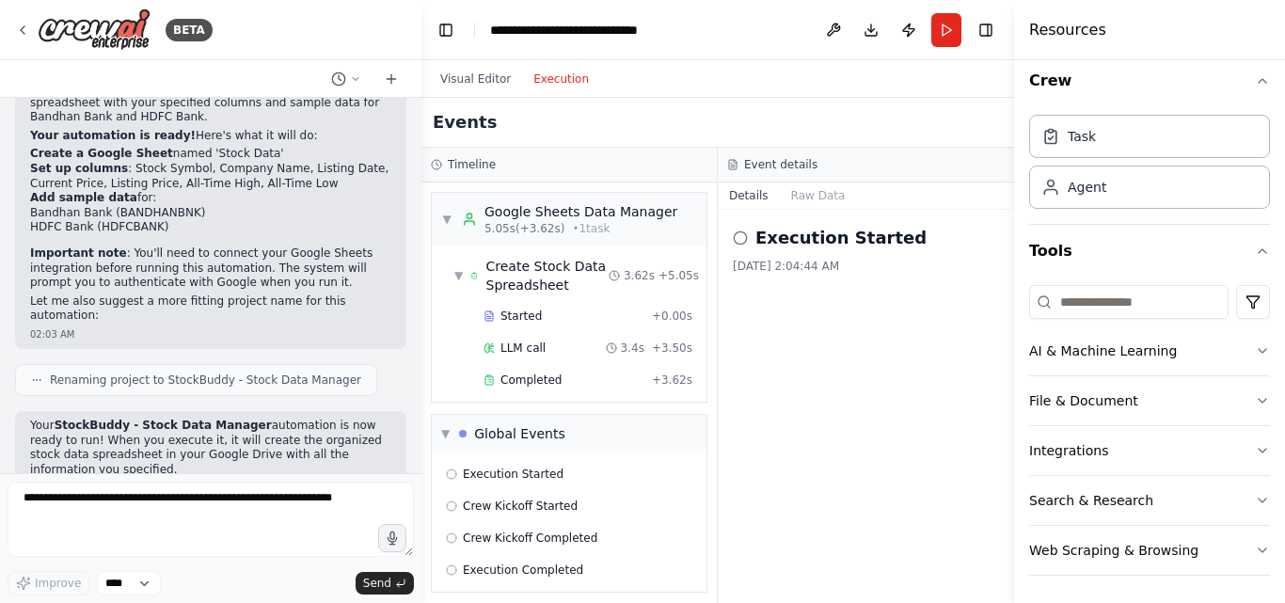
scroll to position [16, 0]
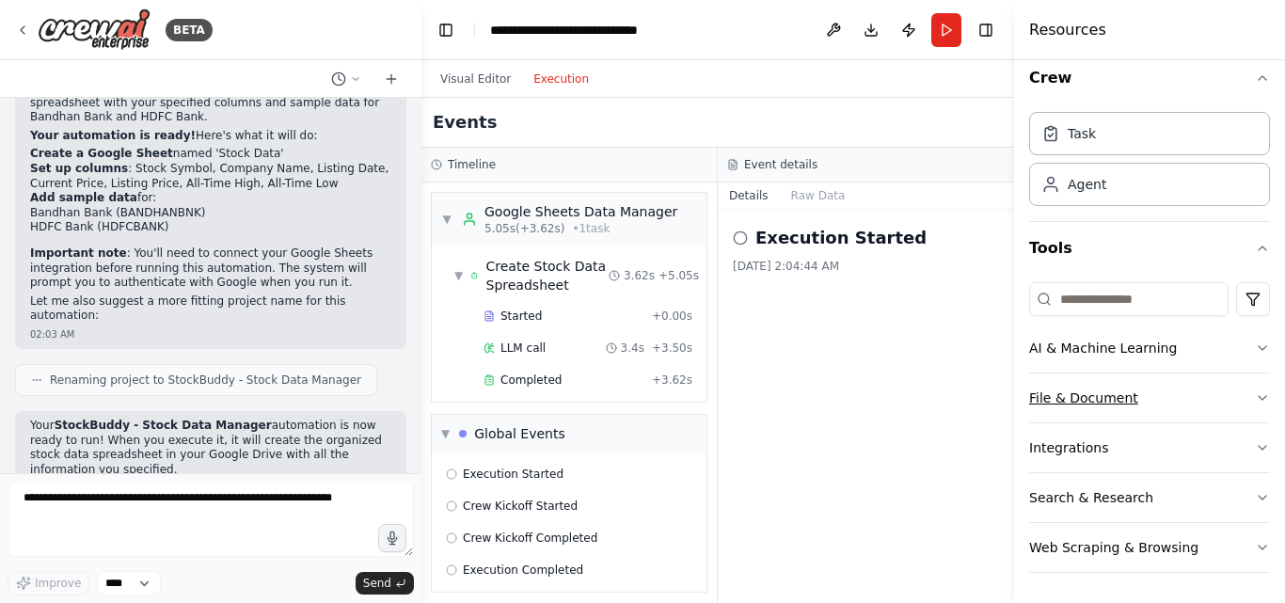
click at [1099, 397] on button "File & Document" at bounding box center [1149, 397] width 241 height 49
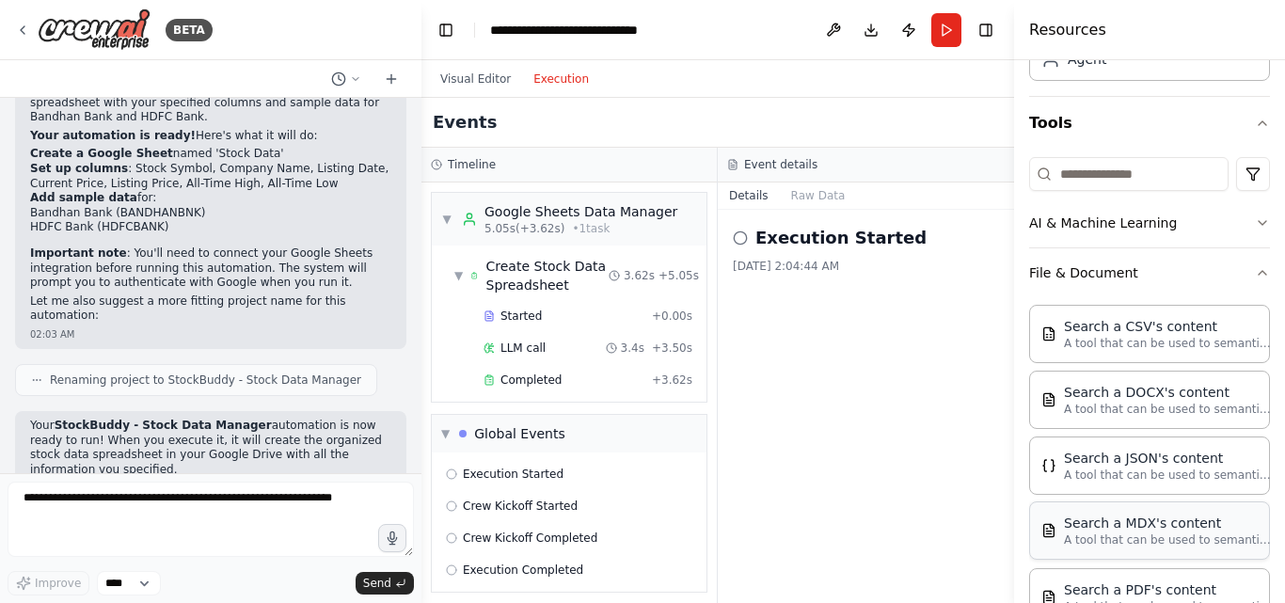
scroll to position [267, 0]
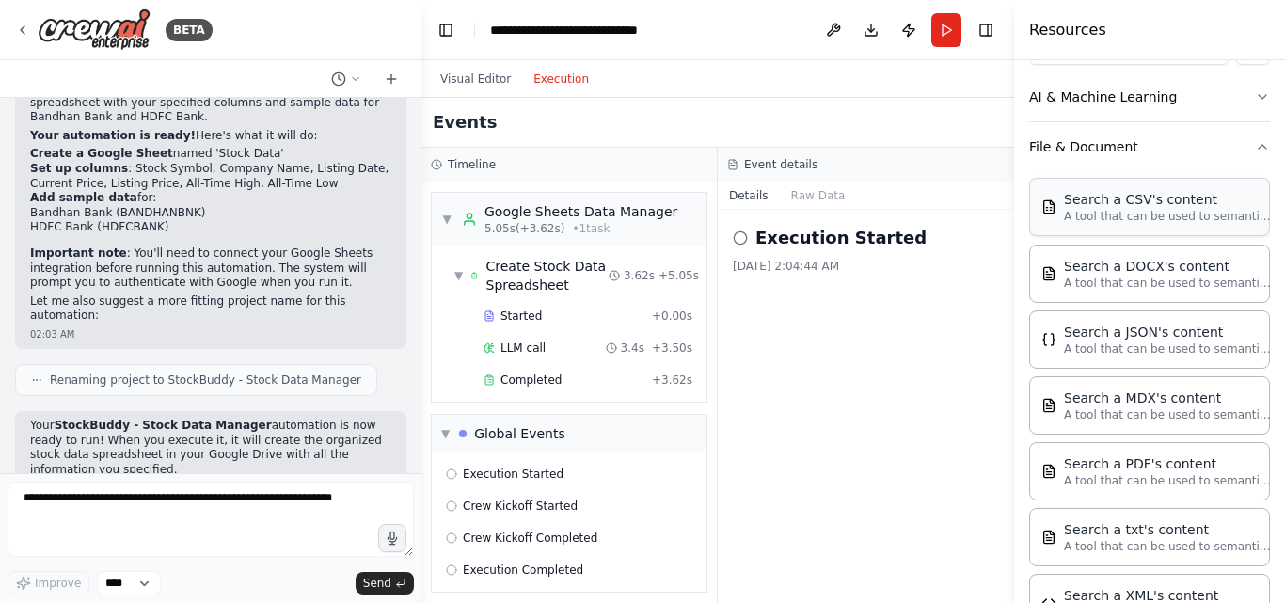
click at [1124, 231] on div "Search a CSV's content A tool that can be used to semantic search a query from …" at bounding box center [1149, 207] width 241 height 58
click at [1142, 219] on p "A tool that can be used to semantic search a query from a CSV's content." at bounding box center [1167, 216] width 207 height 15
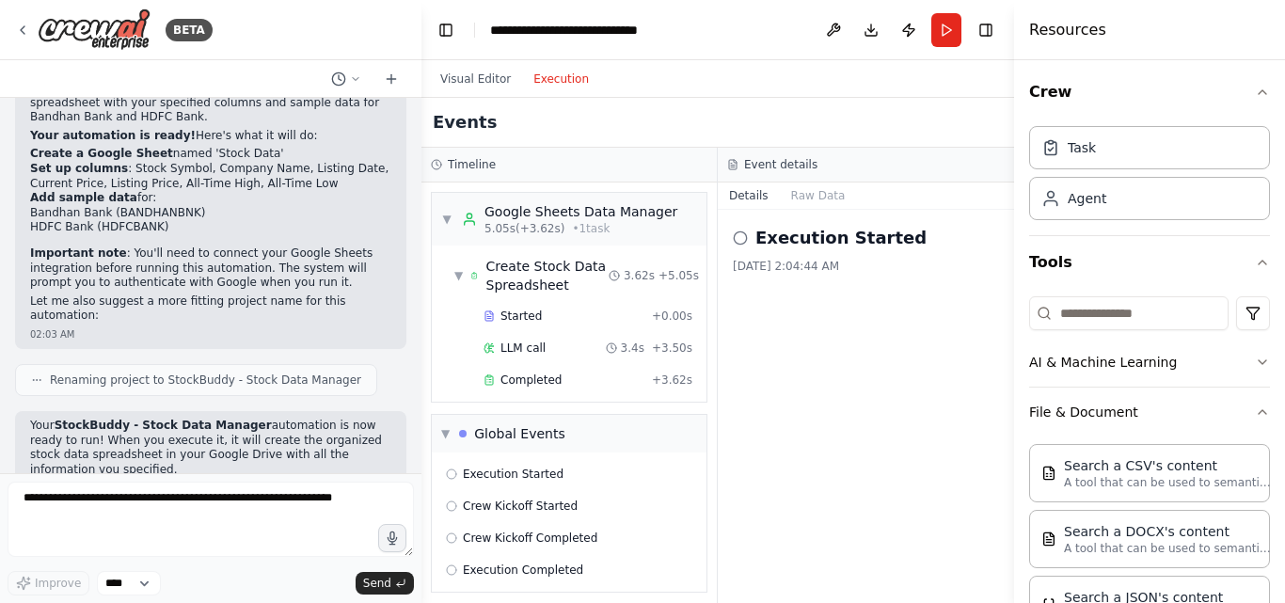
scroll to position [0, 0]
click at [1114, 162] on div "Task" at bounding box center [1149, 148] width 241 height 43
click at [1116, 207] on div "Agent" at bounding box center [1149, 199] width 241 height 43
click at [1109, 157] on div "Task" at bounding box center [1149, 148] width 241 height 43
click at [1120, 208] on div "Agent" at bounding box center [1149, 199] width 241 height 43
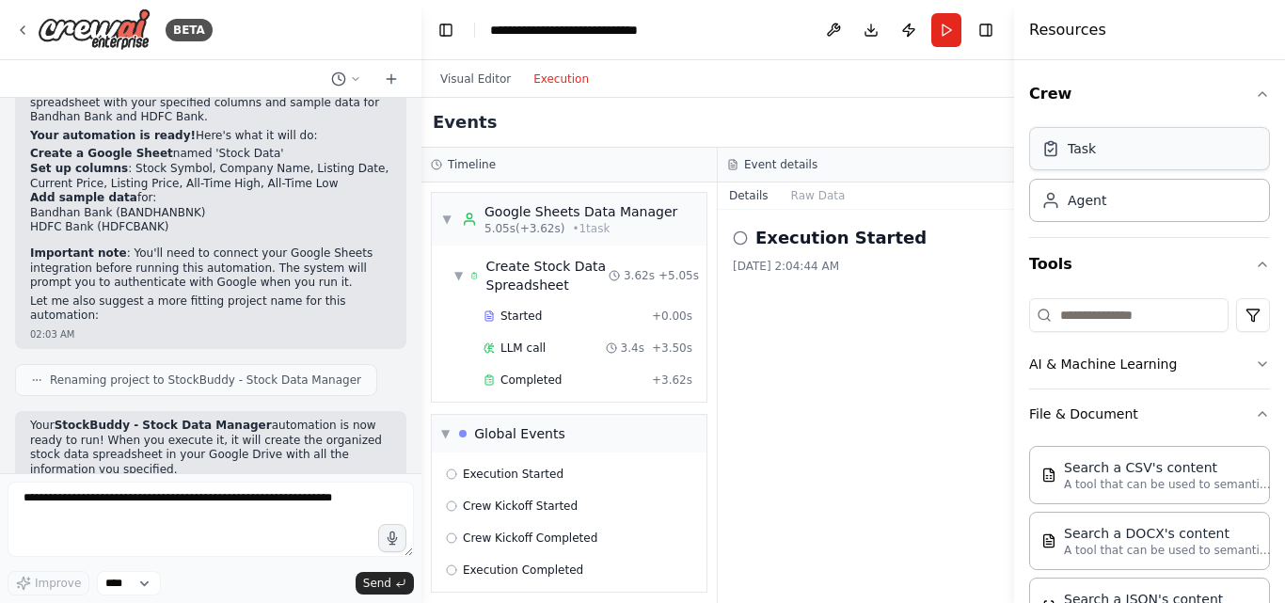
click at [1100, 163] on div "Task" at bounding box center [1149, 148] width 241 height 43
click at [1104, 223] on div "Task Agent" at bounding box center [1149, 178] width 241 height 117
click at [1093, 166] on div "Task" at bounding box center [1149, 148] width 241 height 43
click at [1104, 206] on div "Agent" at bounding box center [1149, 199] width 241 height 43
click at [1091, 140] on div "Task" at bounding box center [1081, 148] width 28 height 19
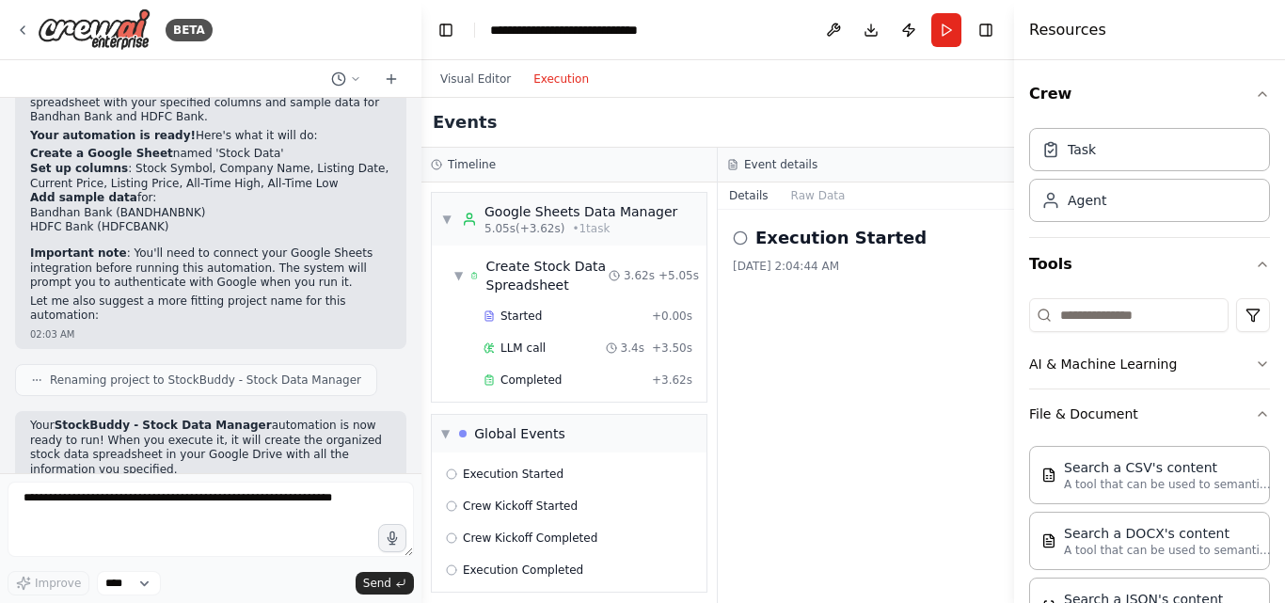
click at [1096, 221] on div "Task Agent" at bounding box center [1149, 171] width 241 height 102
click at [1092, 154] on div "Task" at bounding box center [1081, 148] width 28 height 19
click at [1096, 215] on div "Agent" at bounding box center [1149, 199] width 241 height 43
click at [1098, 161] on div "Task" at bounding box center [1149, 148] width 241 height 43
click at [1102, 201] on div "Agent" at bounding box center [1086, 199] width 39 height 19
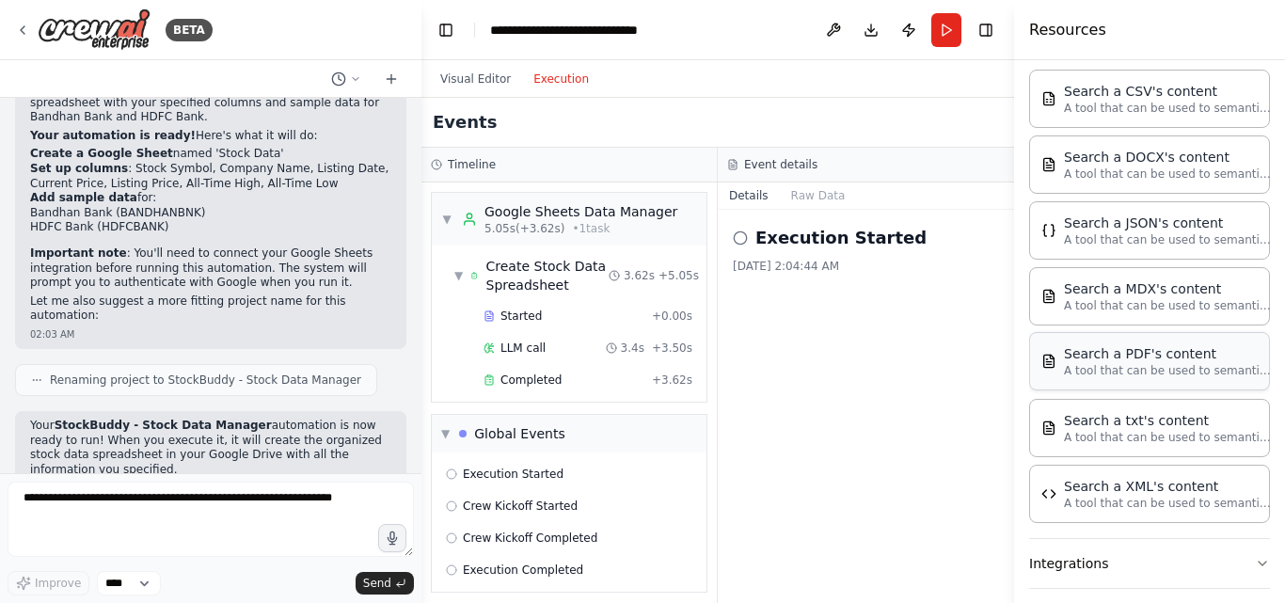
scroll to position [492, 0]
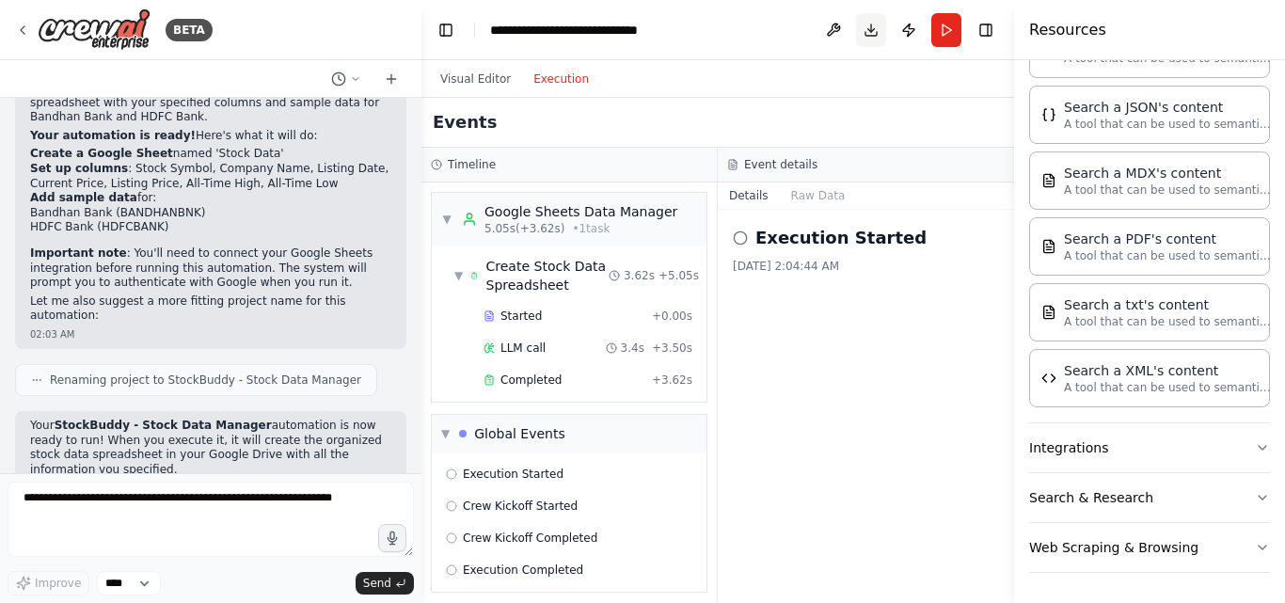
click at [870, 32] on button "Download" at bounding box center [871, 30] width 30 height 34
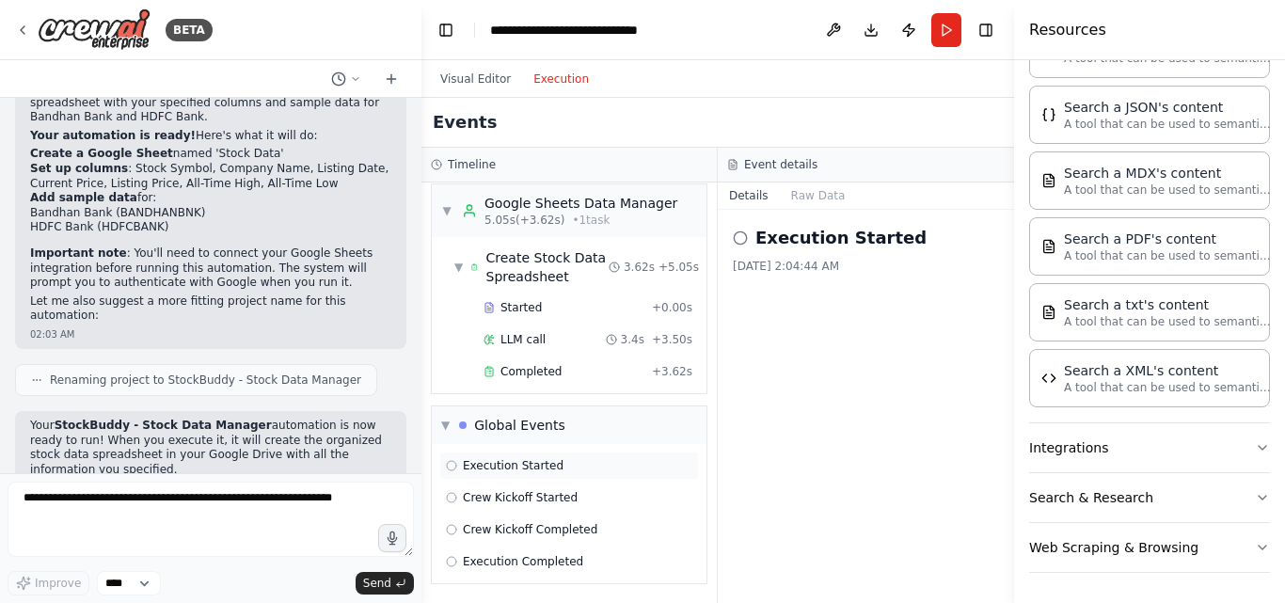
scroll to position [10, 0]
click at [557, 262] on div "Create Stock Data Spreadsheet" at bounding box center [547, 265] width 122 height 38
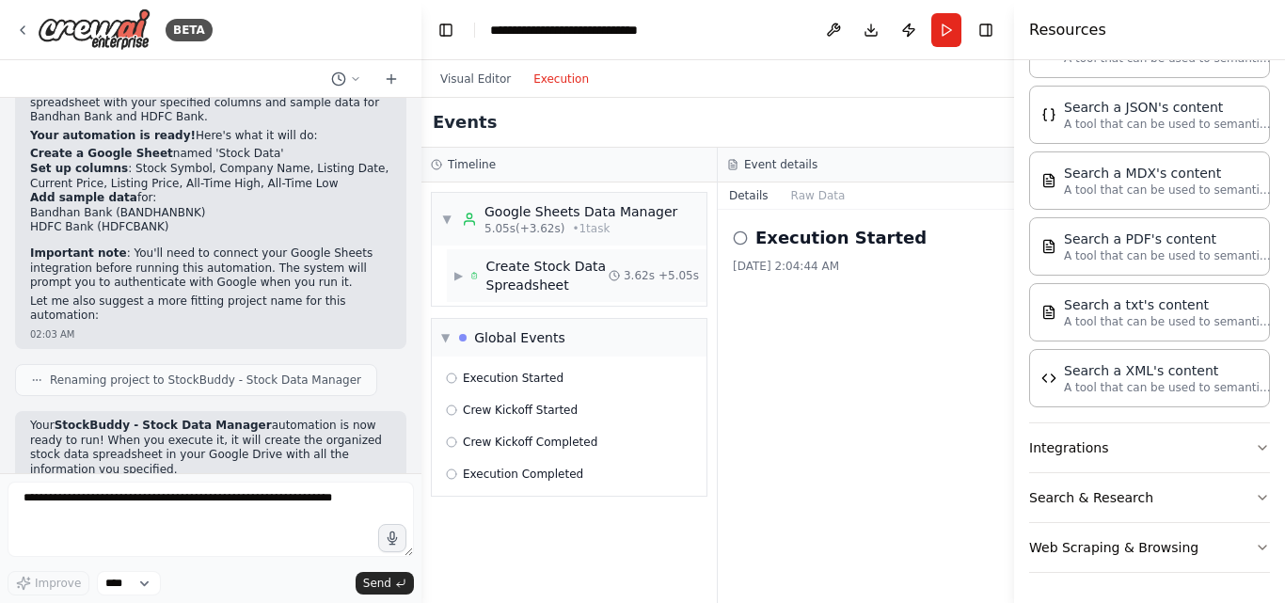
click at [549, 267] on div "Create Stock Data Spreadsheet" at bounding box center [547, 276] width 122 height 38
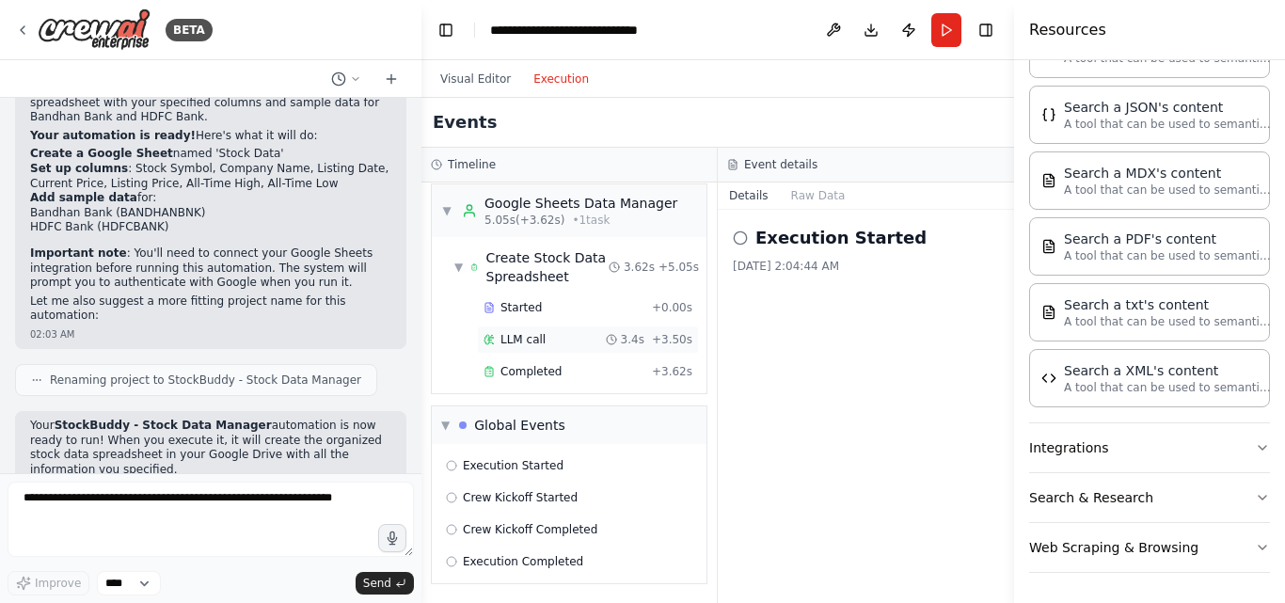
scroll to position [10, 0]
click at [494, 463] on span "Execution Started" at bounding box center [513, 463] width 101 height 15
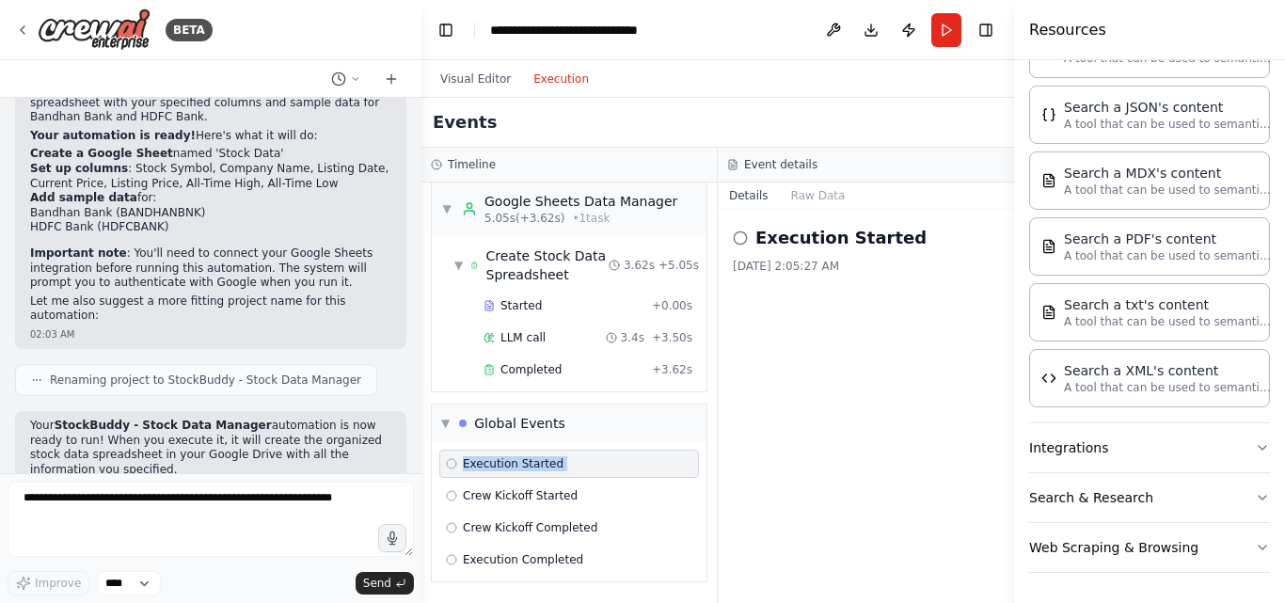
click at [494, 463] on span "Execution Started" at bounding box center [513, 463] width 101 height 15
click at [494, 494] on span "Crew Kickoff Started" at bounding box center [520, 495] width 115 height 15
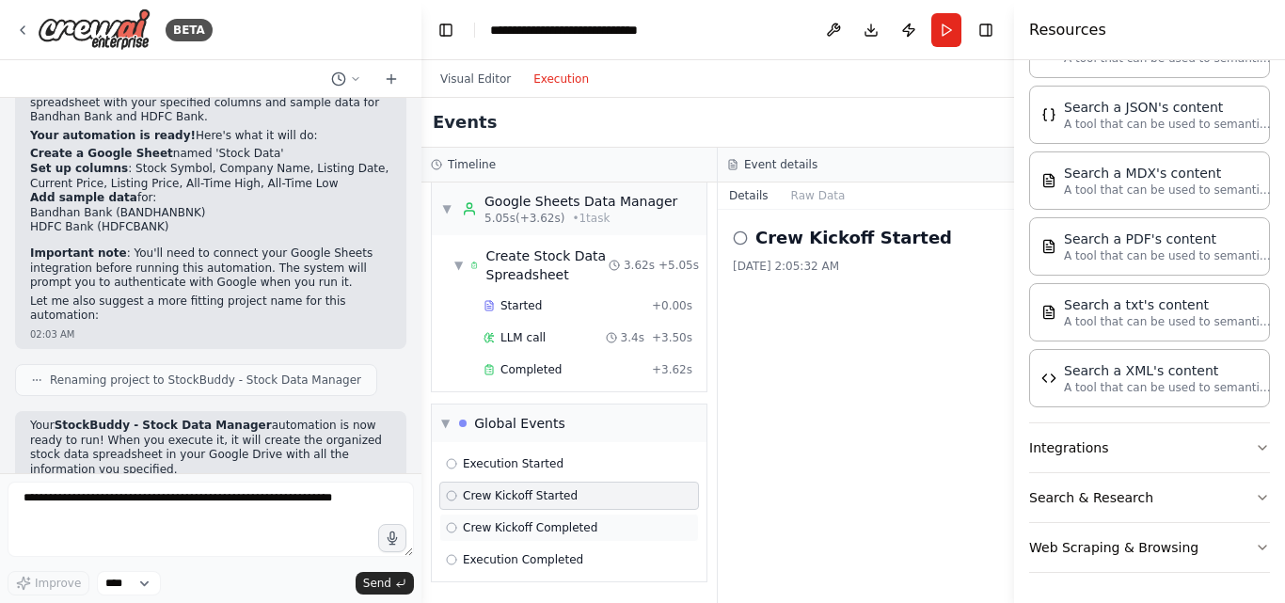
click at [513, 528] on span "Crew Kickoff Completed" at bounding box center [530, 527] width 134 height 15
click at [512, 457] on span "Execution Started" at bounding box center [513, 463] width 101 height 15
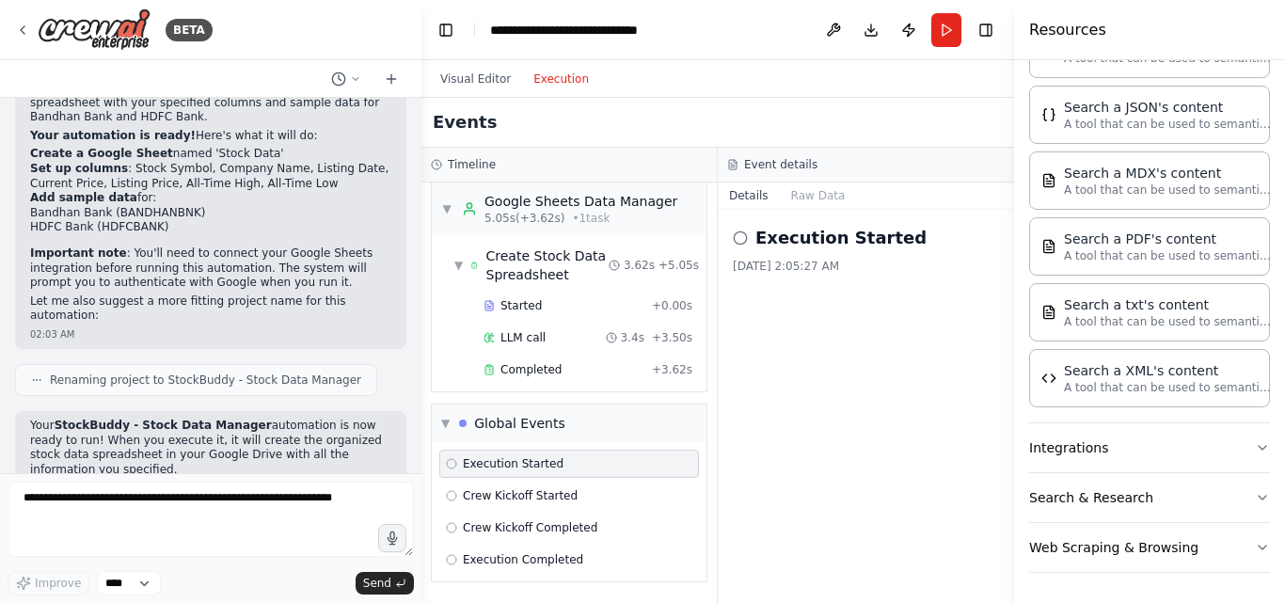
click at [755, 247] on h2 "Execution Started" at bounding box center [840, 238] width 171 height 26
click at [738, 243] on icon at bounding box center [740, 237] width 15 height 15
click at [735, 241] on icon at bounding box center [740, 237] width 15 height 15
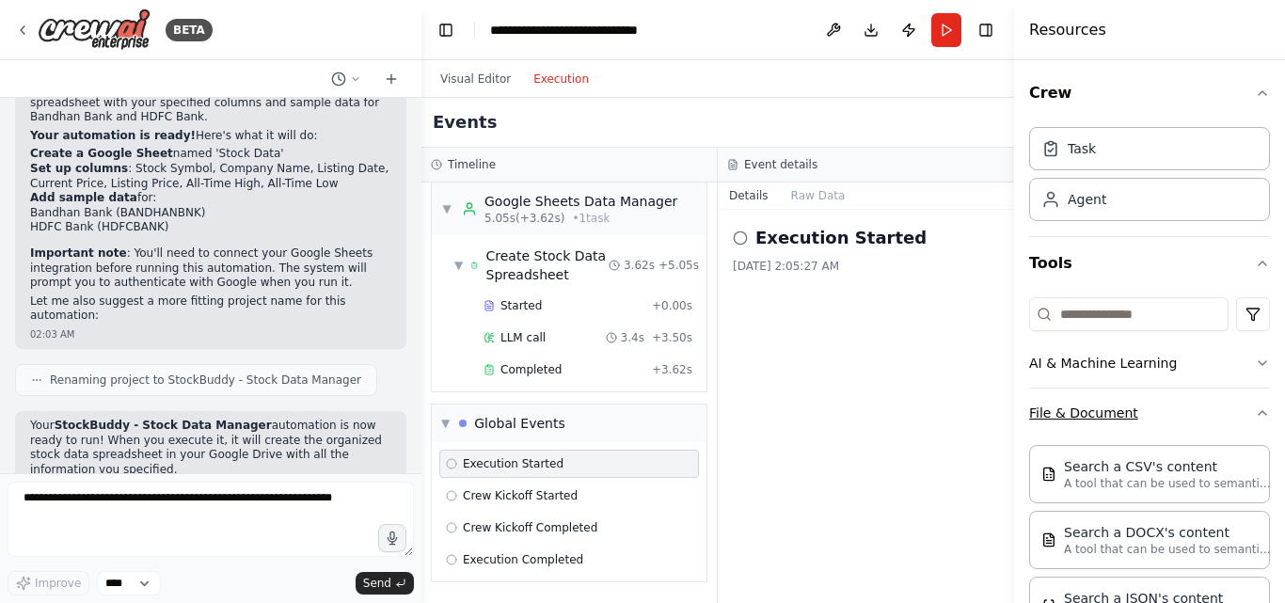
scroll to position [0, 0]
click at [145, 584] on select "****" at bounding box center [129, 583] width 64 height 24
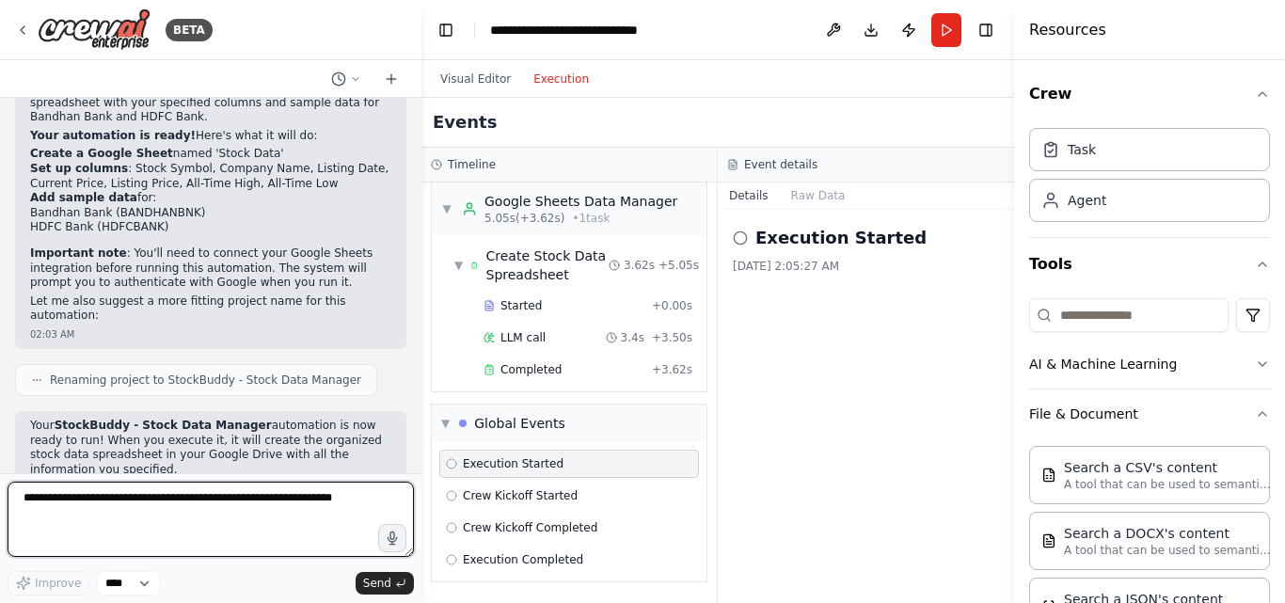
click at [196, 544] on textarea at bounding box center [211, 518] width 406 height 75
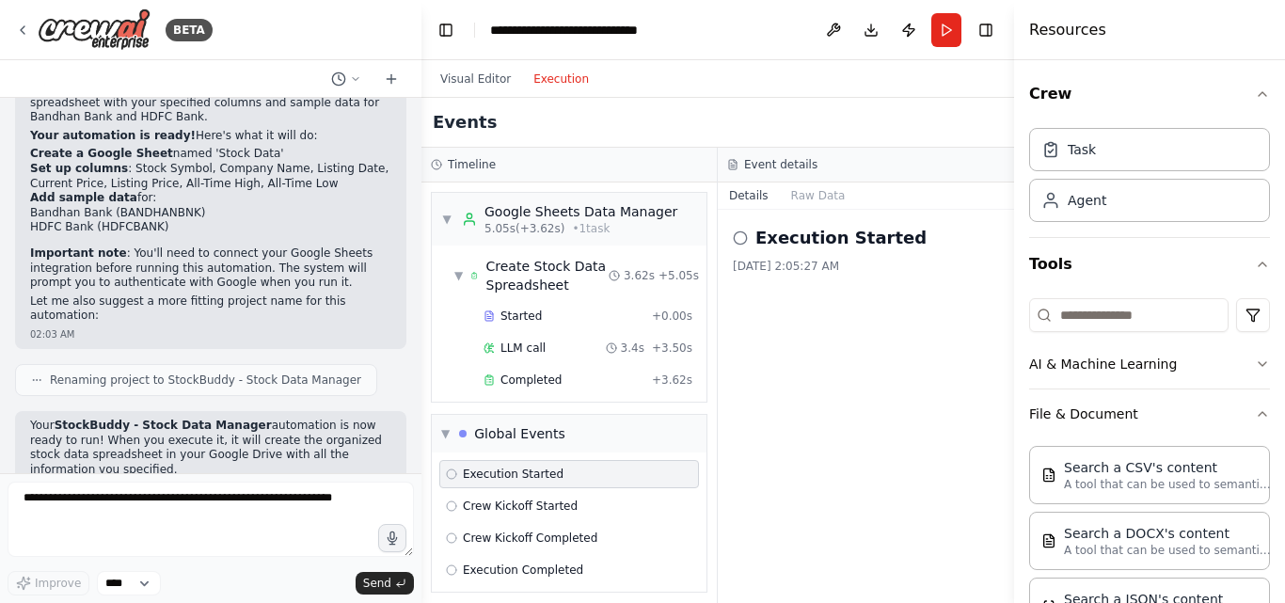
click at [477, 91] on div "Visual Editor Execution" at bounding box center [514, 79] width 171 height 38
click at [472, 81] on button "Visual Editor" at bounding box center [475, 79] width 93 height 23
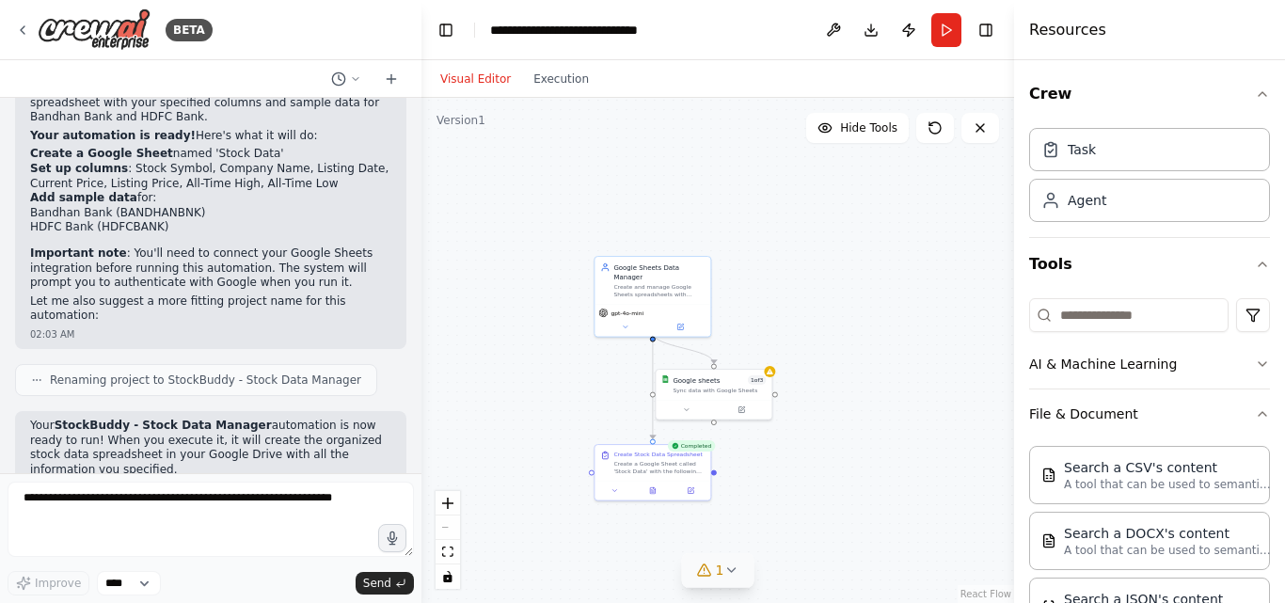
click at [739, 565] on button "1" at bounding box center [718, 570] width 72 height 35
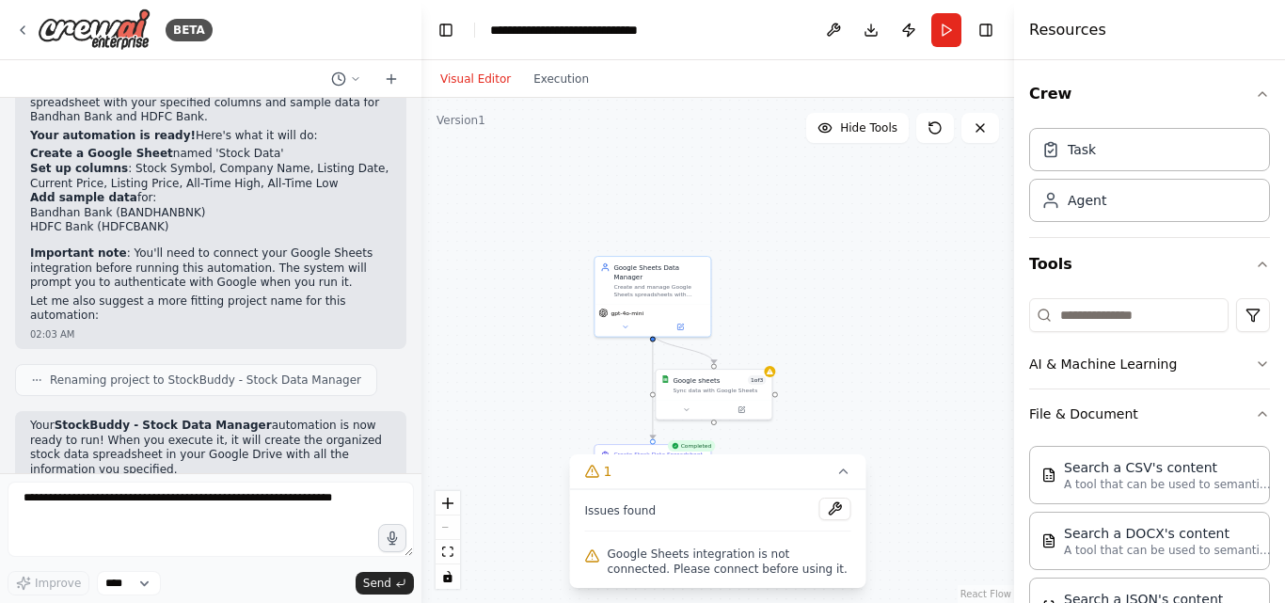
click at [942, 506] on div ".deletable-edge-delete-btn { width: 20px; height: 20px; border: 0px solid #ffff…" at bounding box center [717, 350] width 592 height 505
click at [750, 554] on span "Google Sheets integration is not connected. Please connect before using it." at bounding box center [729, 561] width 244 height 30
click at [834, 514] on button at bounding box center [835, 508] width 32 height 23
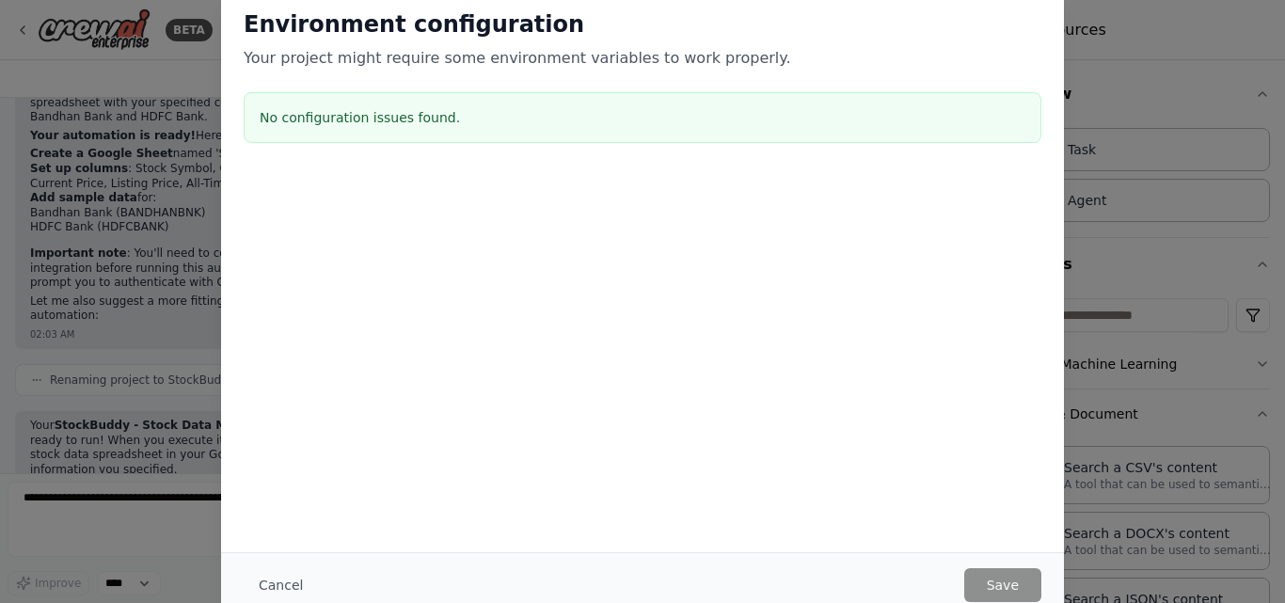
click at [1198, 171] on div "Environment configuration Your project might require some environment variables…" at bounding box center [642, 301] width 1285 height 603
click at [154, 106] on div "Environment configuration Your project might require some environment variables…" at bounding box center [642, 301] width 1285 height 603
click at [1141, 118] on div "Environment configuration Your project might require some environment variables…" at bounding box center [642, 301] width 1285 height 603
click at [320, 105] on div "No configuration issues found." at bounding box center [642, 117] width 797 height 51
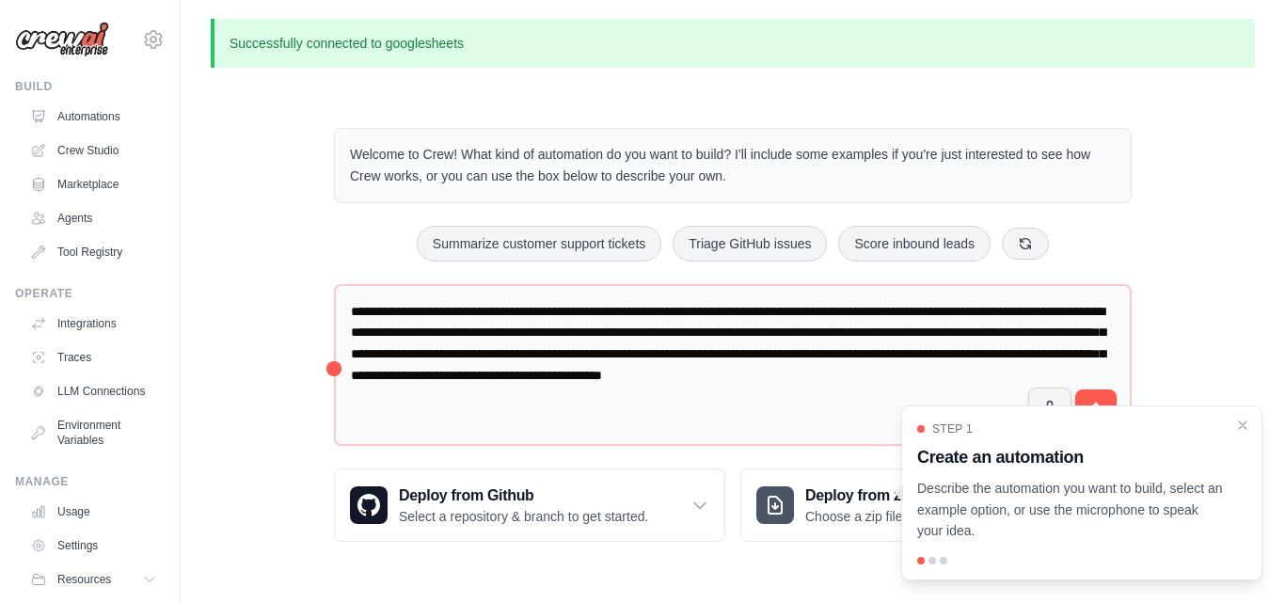
click at [1119, 513] on p "Describe the automation you want to build, select an example option, or use the…" at bounding box center [1070, 510] width 307 height 64
click at [958, 431] on span "Step 1" at bounding box center [952, 428] width 40 height 15
click at [964, 473] on div "Step 1 Create an automation Describe the automation you want to build, select a…" at bounding box center [1081, 481] width 329 height 120
click at [1240, 421] on icon "Close walkthrough" at bounding box center [1242, 423] width 8 height 8
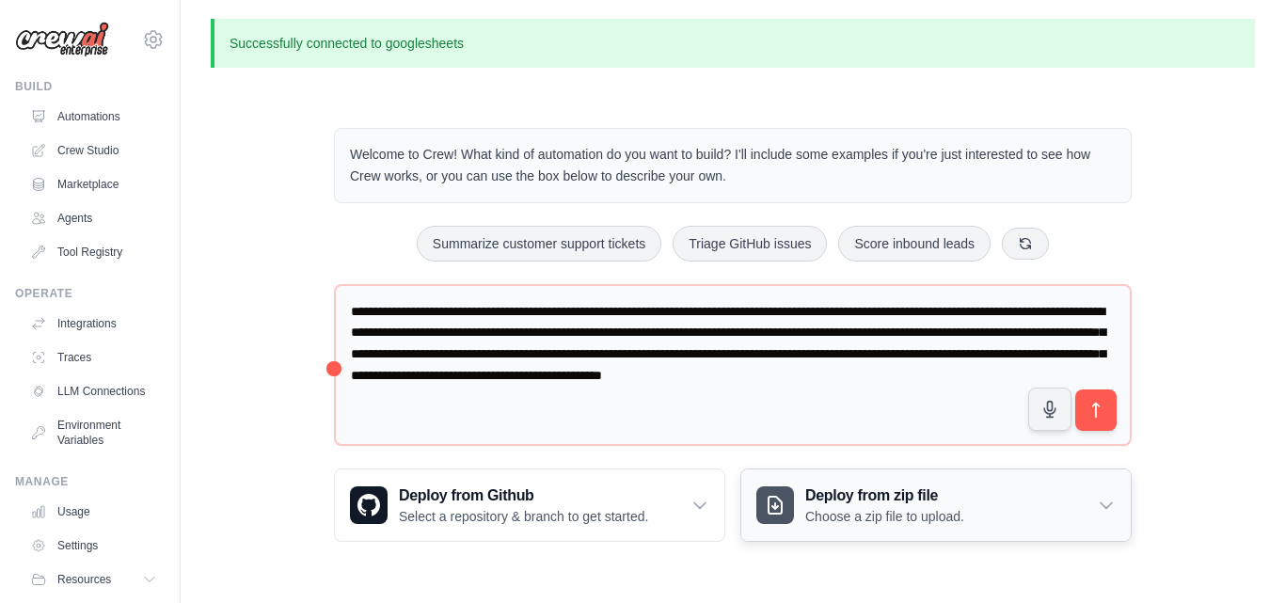
click at [868, 509] on p "Choose a zip file to upload." at bounding box center [884, 516] width 159 height 19
